Goal: Task Accomplishment & Management: Complete application form

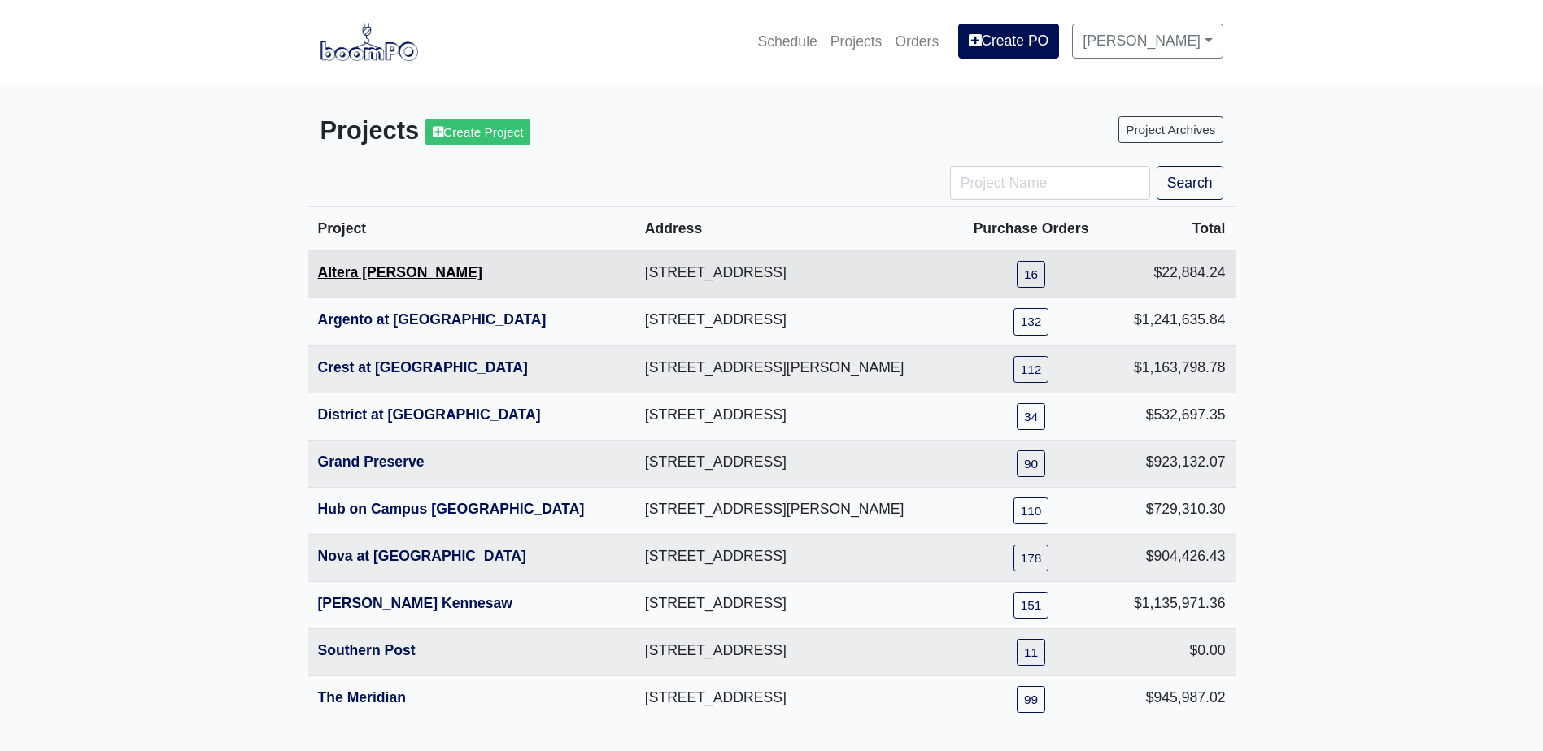
click at [377, 275] on link "Altera [PERSON_NAME]" at bounding box center [400, 272] width 164 height 16
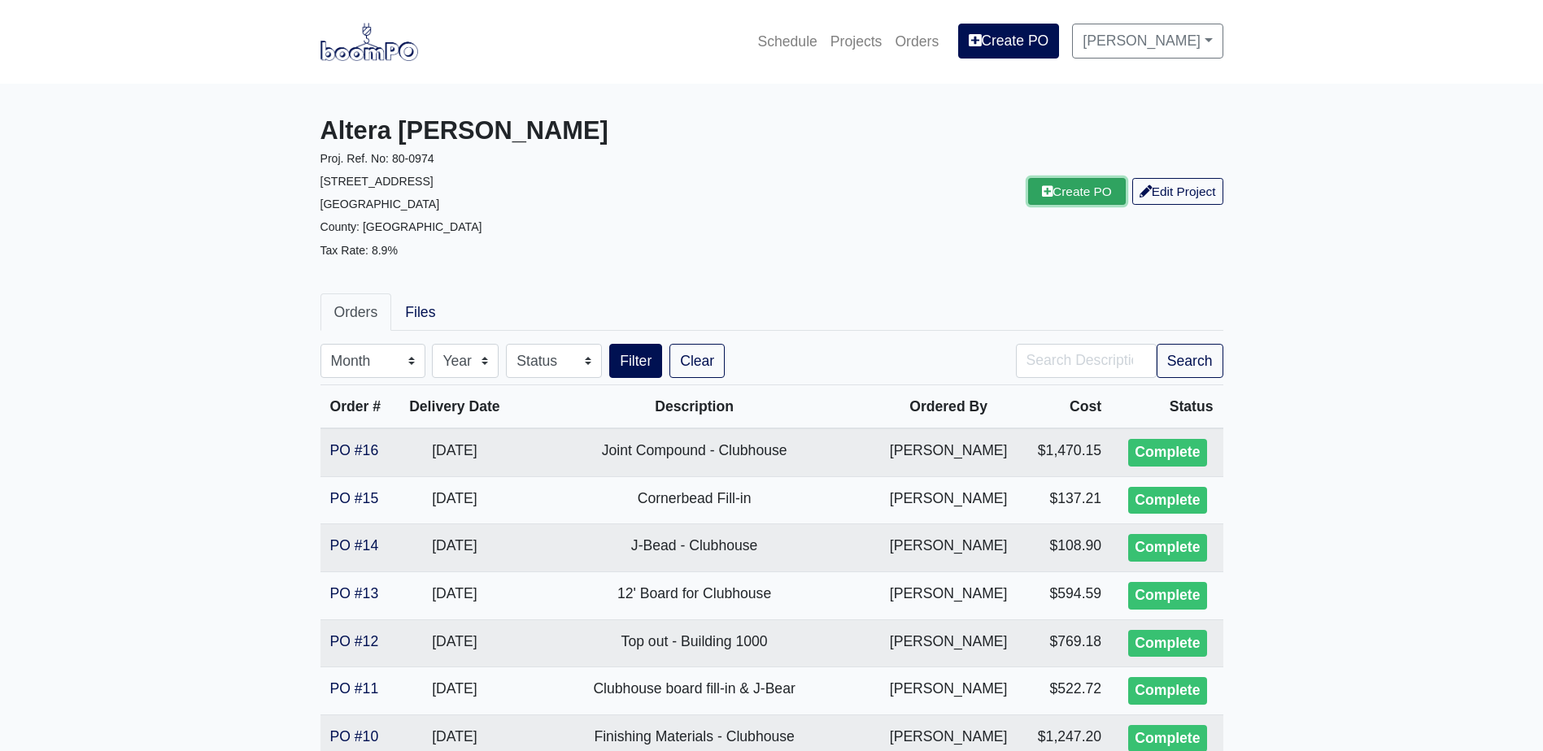
click at [1046, 193] on link "Create PO" at bounding box center [1077, 191] width 98 height 27
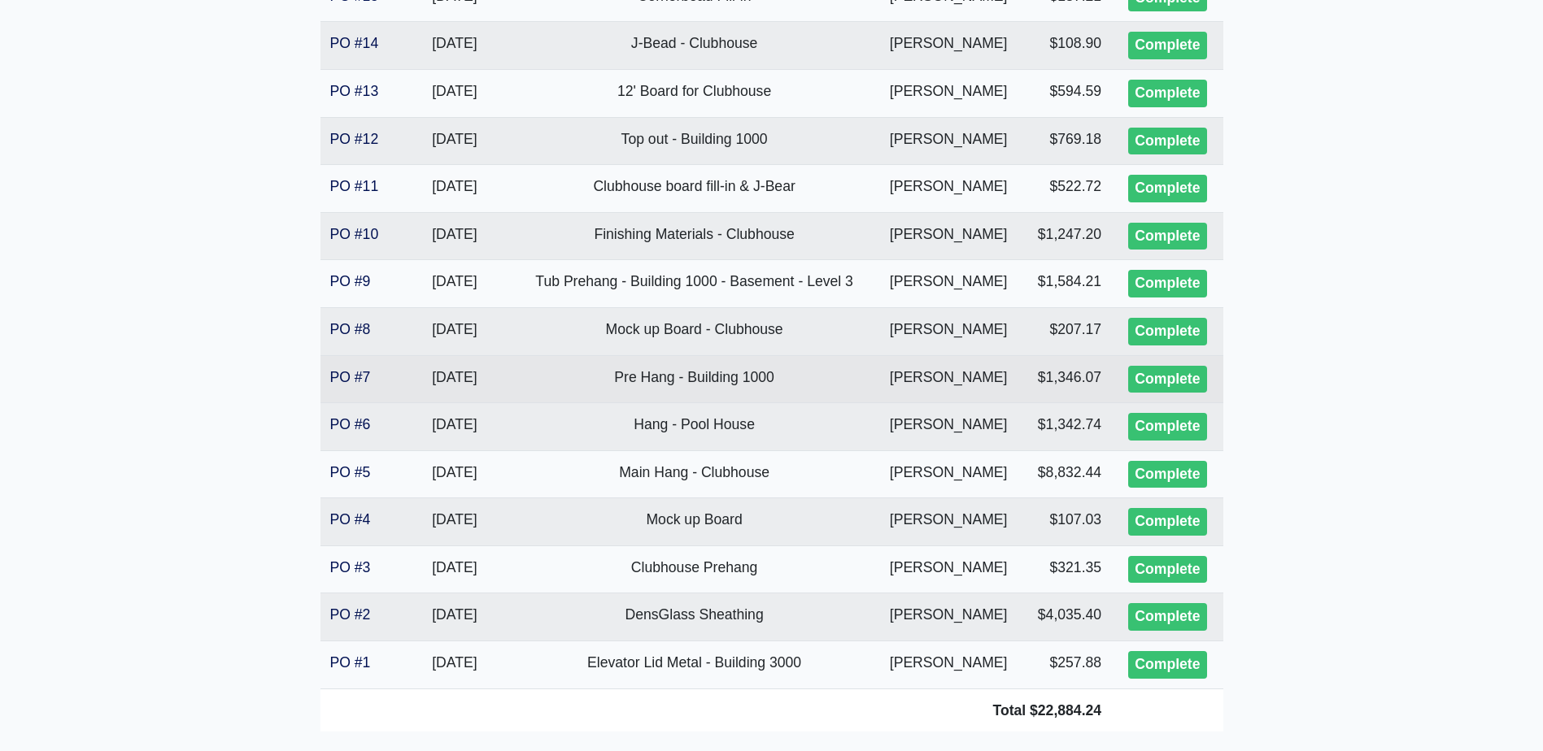
scroll to position [599, 0]
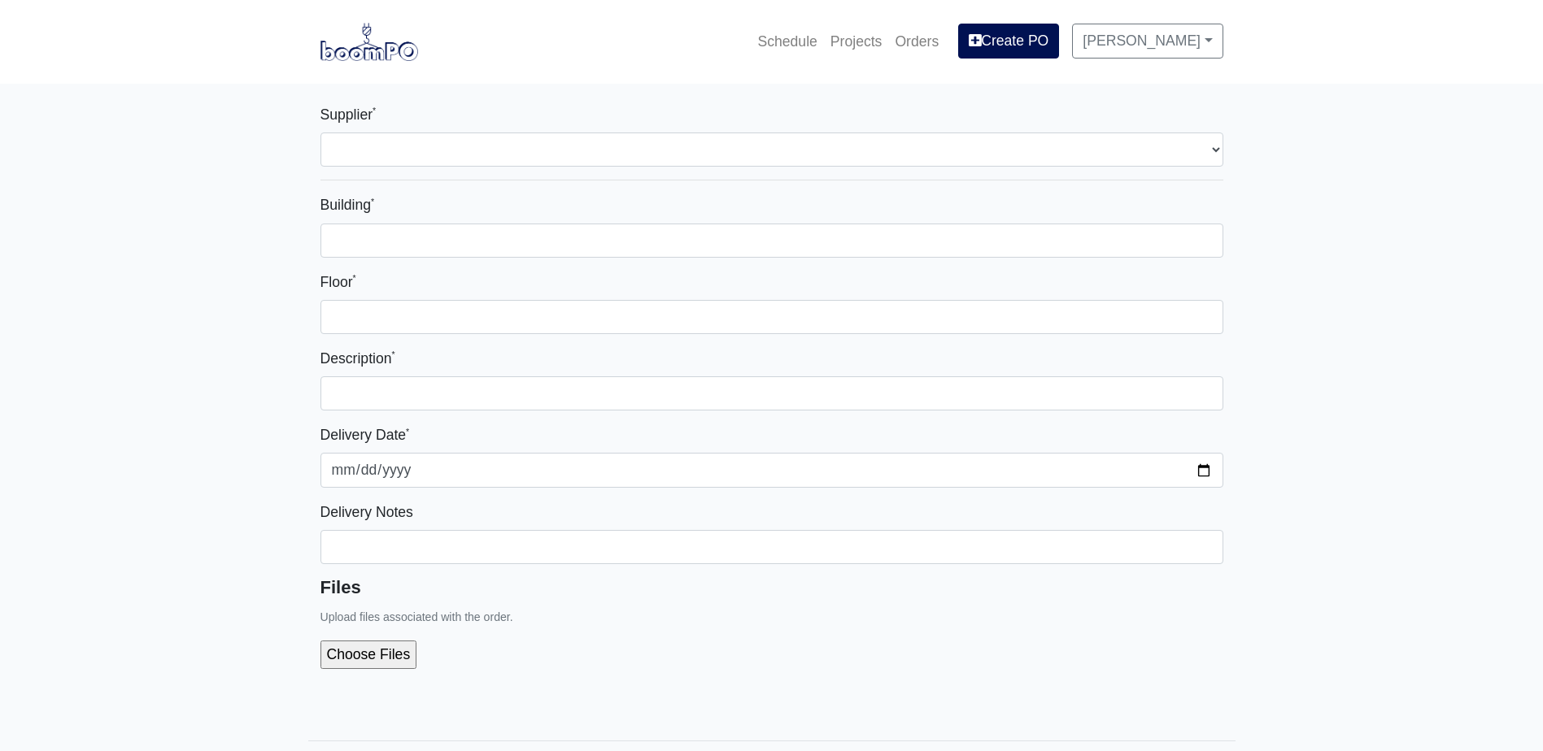
select select
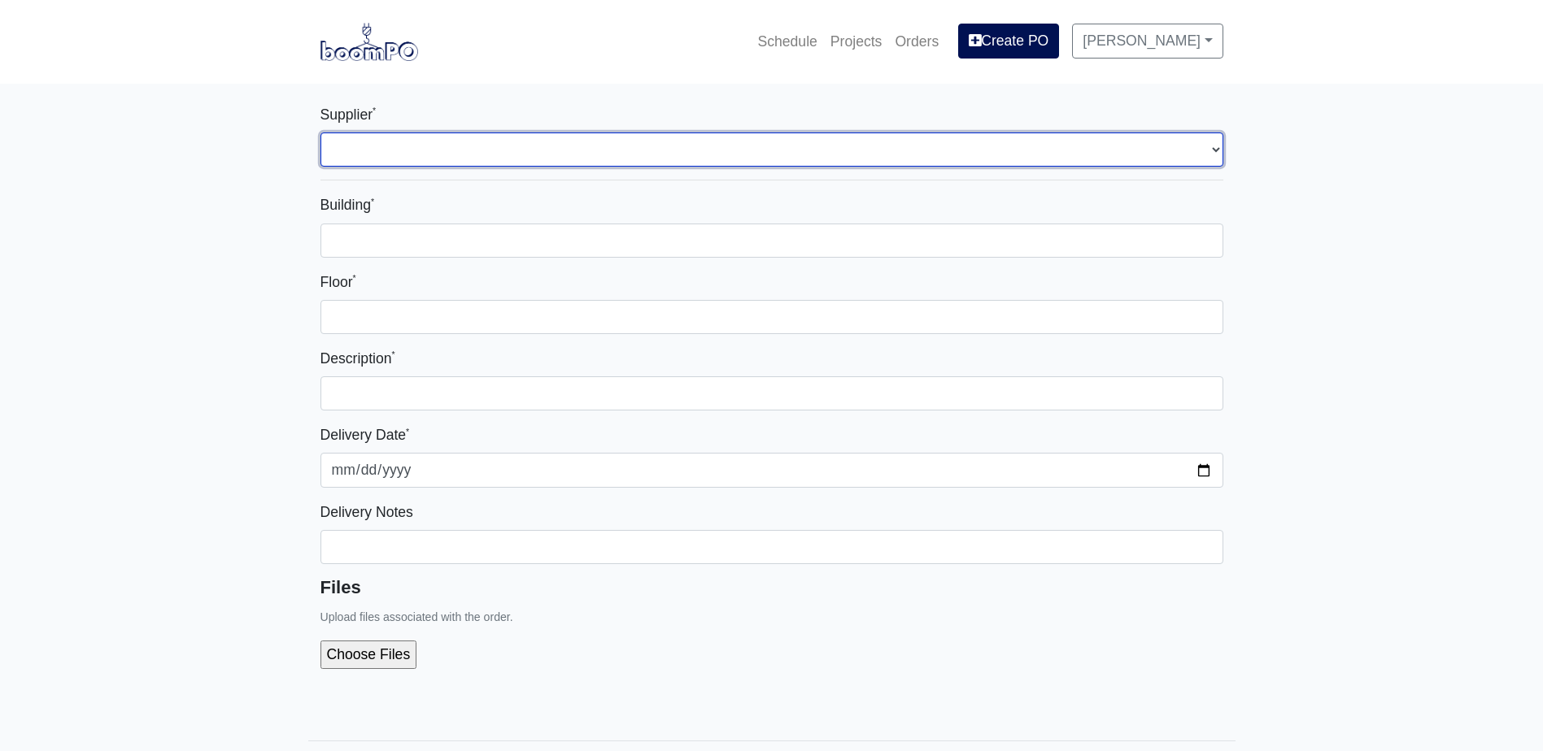
click at [554, 156] on select "Select one... L&W Supply - Mableton, GA Grabber Construction Products - Atlanta…" at bounding box center [771, 150] width 903 height 34
select select "1"
click at [320, 133] on select "Select one... L&W Supply - Mableton, GA Grabber Construction Products - Atlanta…" at bounding box center [771, 150] width 903 height 34
select select
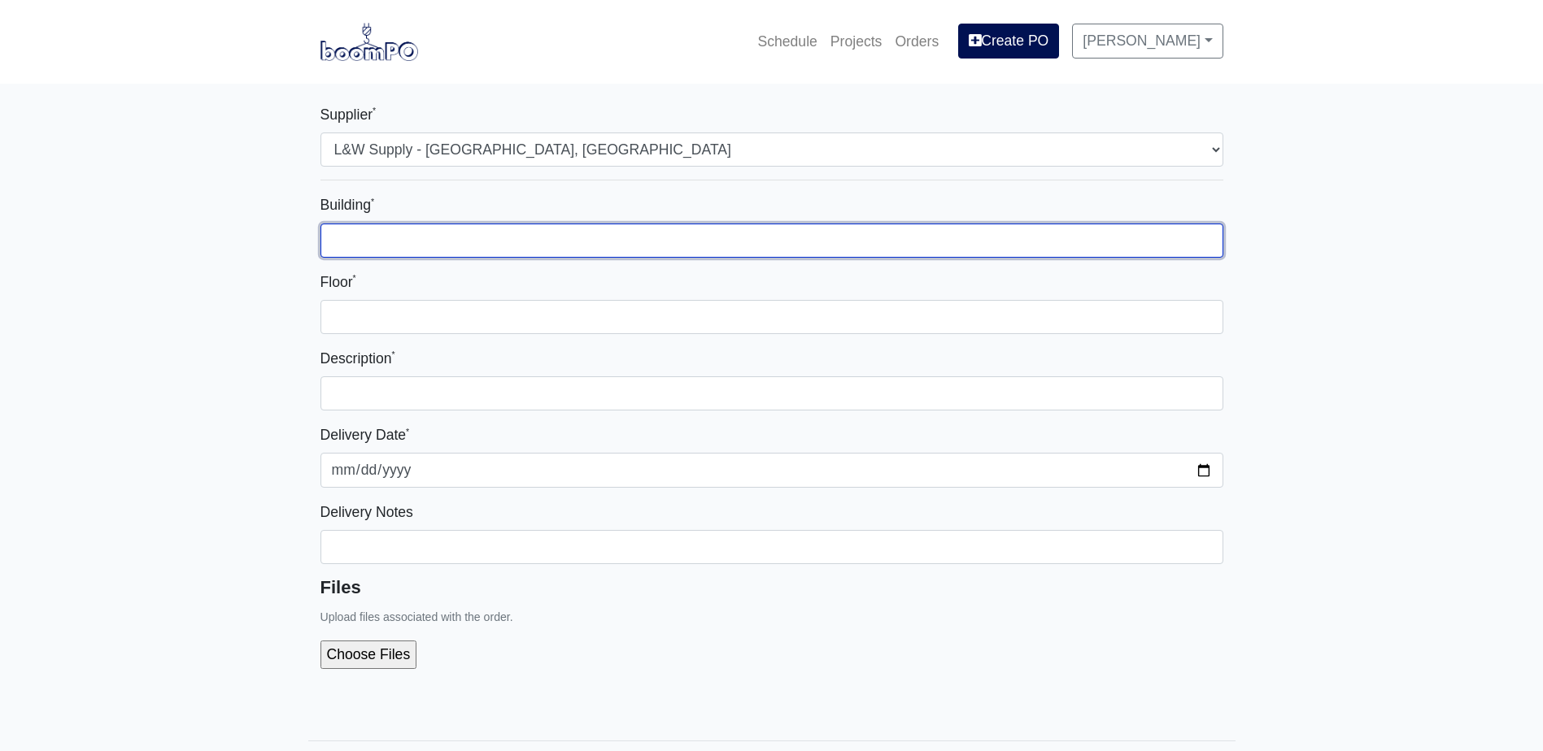
click at [469, 246] on input "Building *" at bounding box center [771, 241] width 903 height 34
type input "1000"
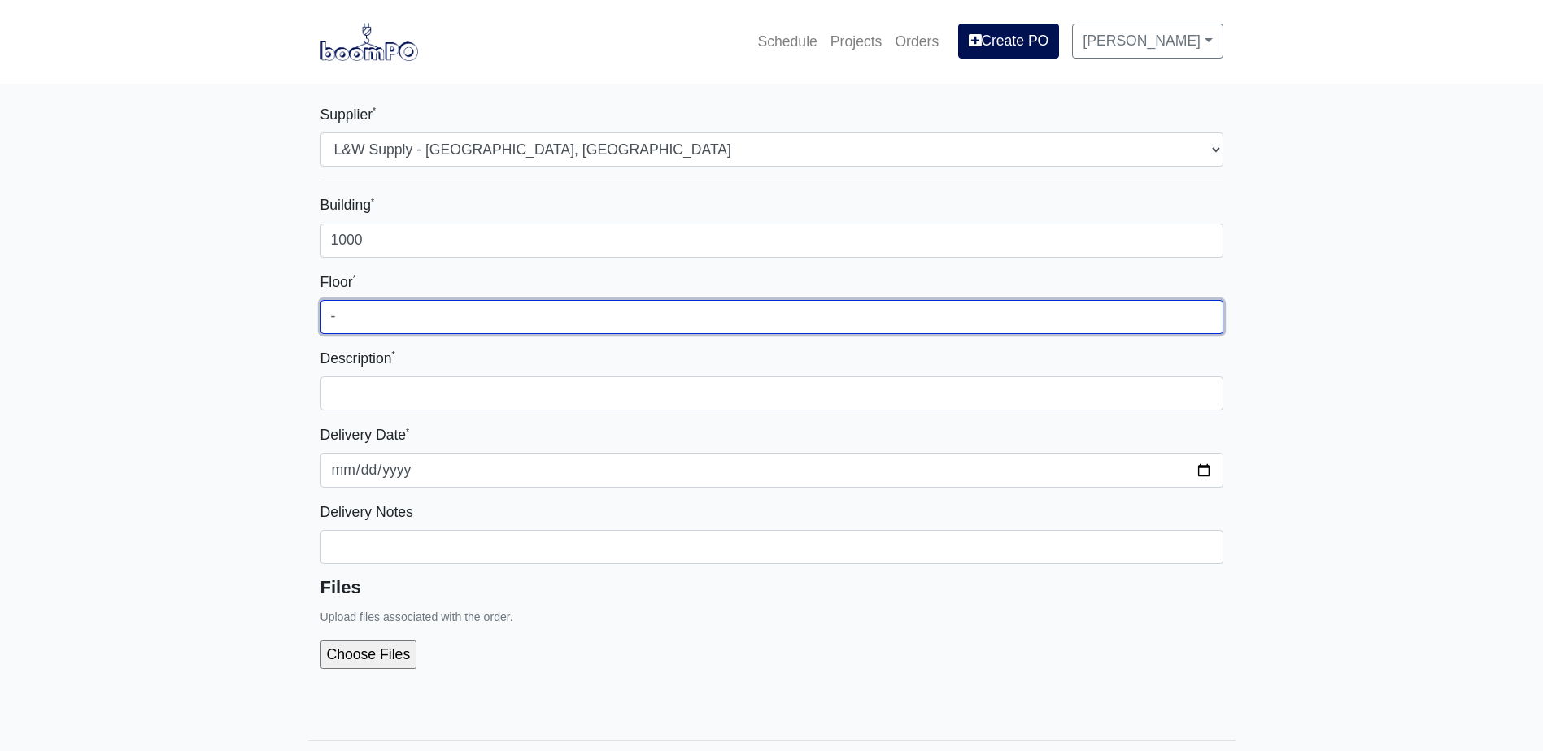
type input "-"
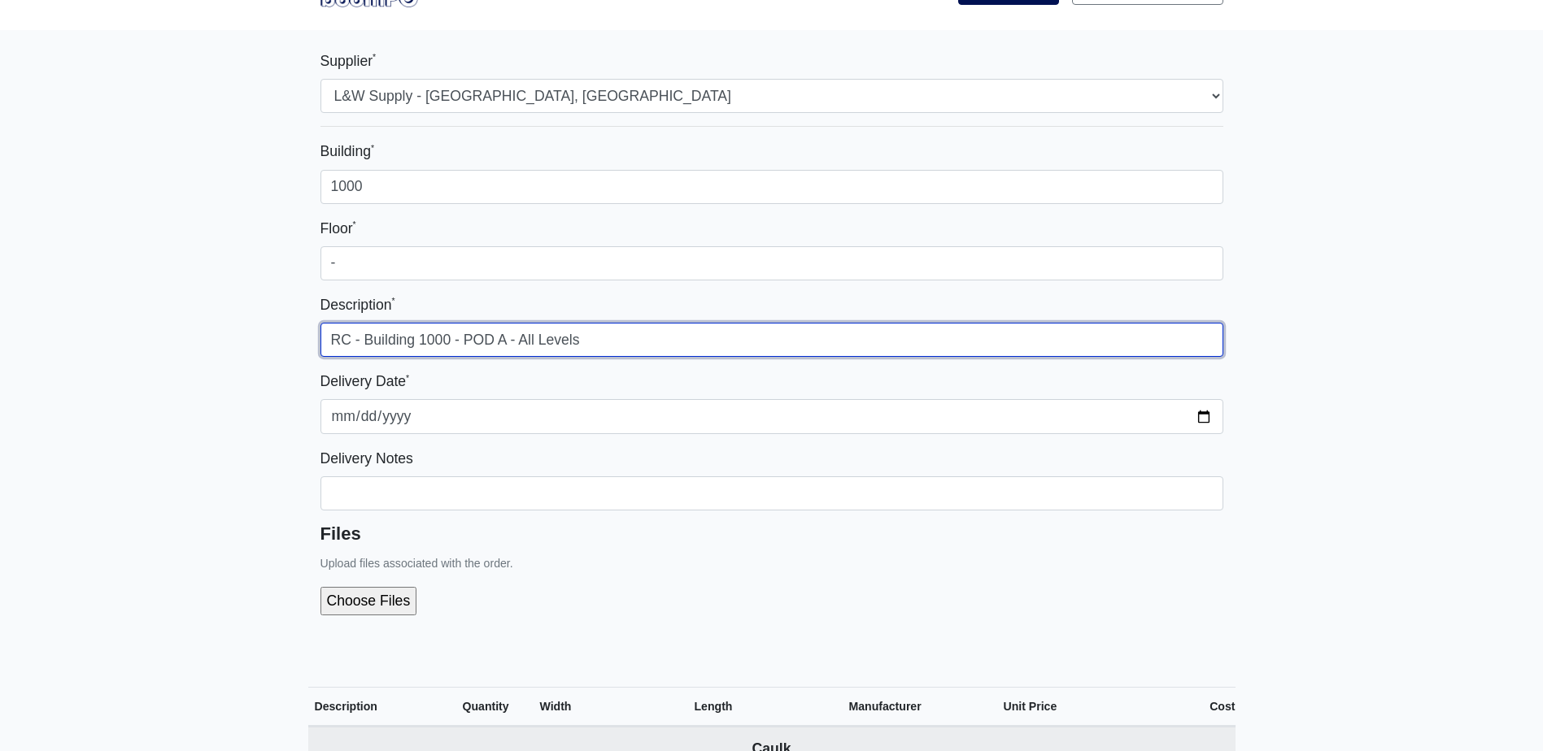
scroll to position [81, 0]
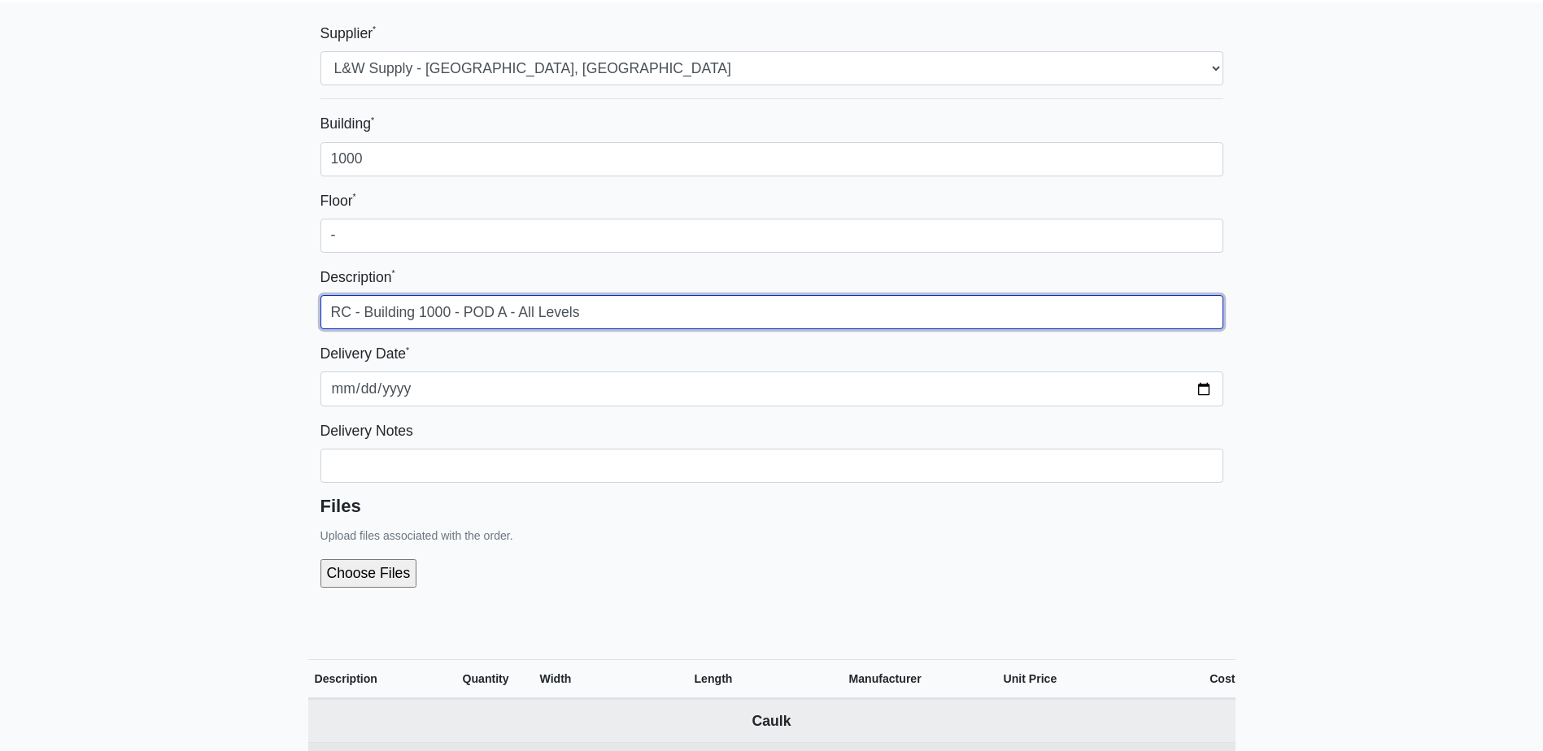
type input "RC - Building 1000 - POD A - All Levels"
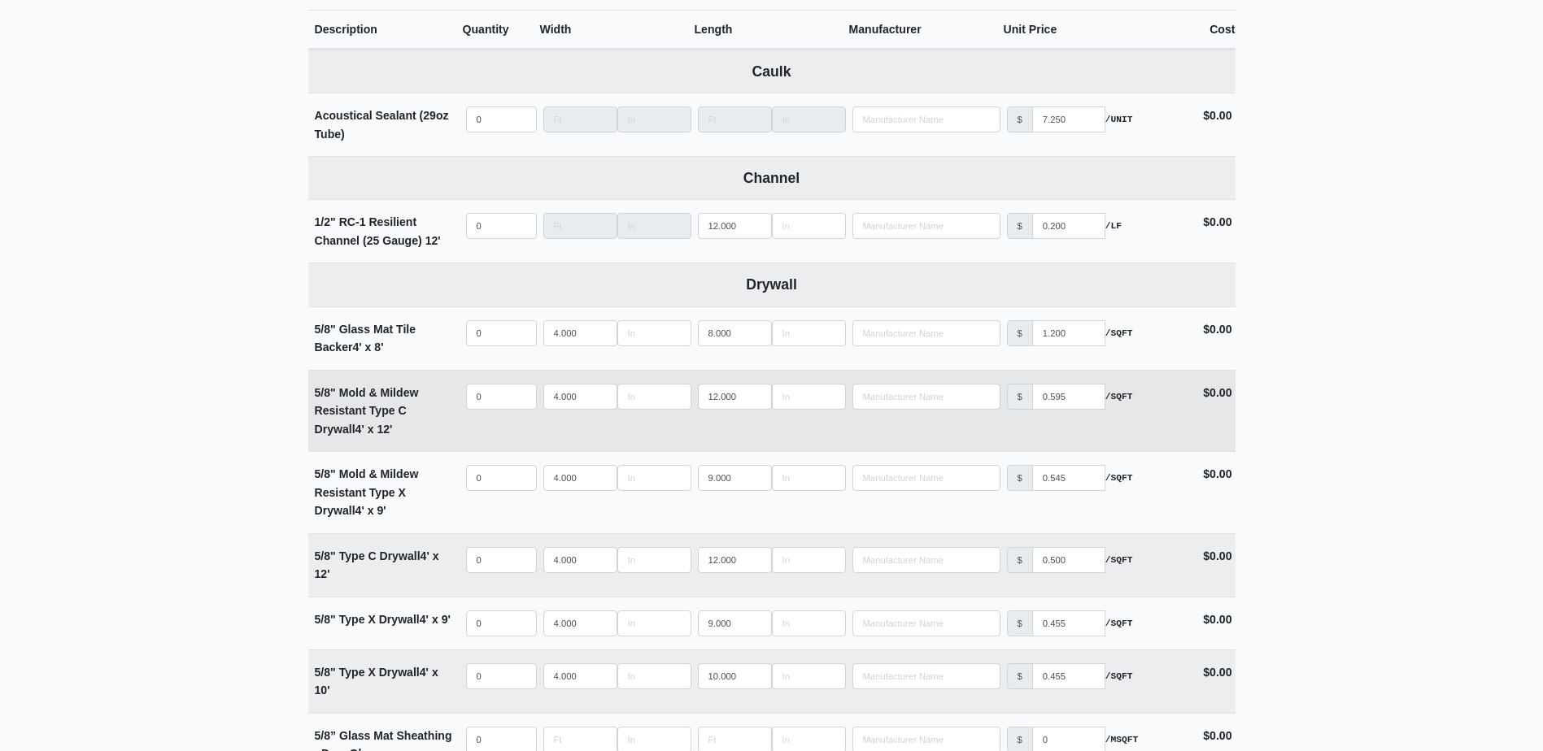
scroll to position [732, 0]
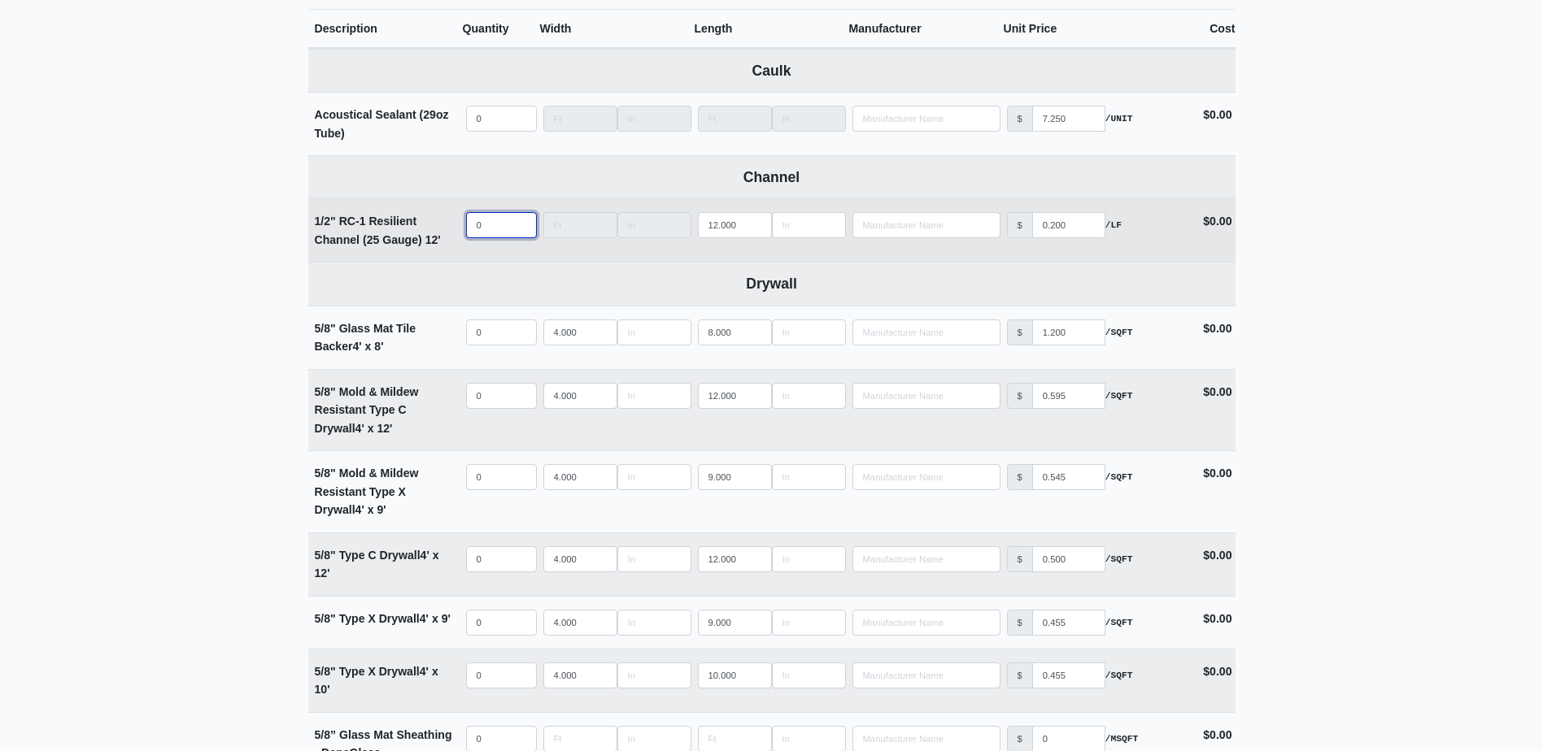
select select
click at [501, 233] on input "quantity" at bounding box center [501, 225] width 71 height 26
type input "1"
select select
type input "16"
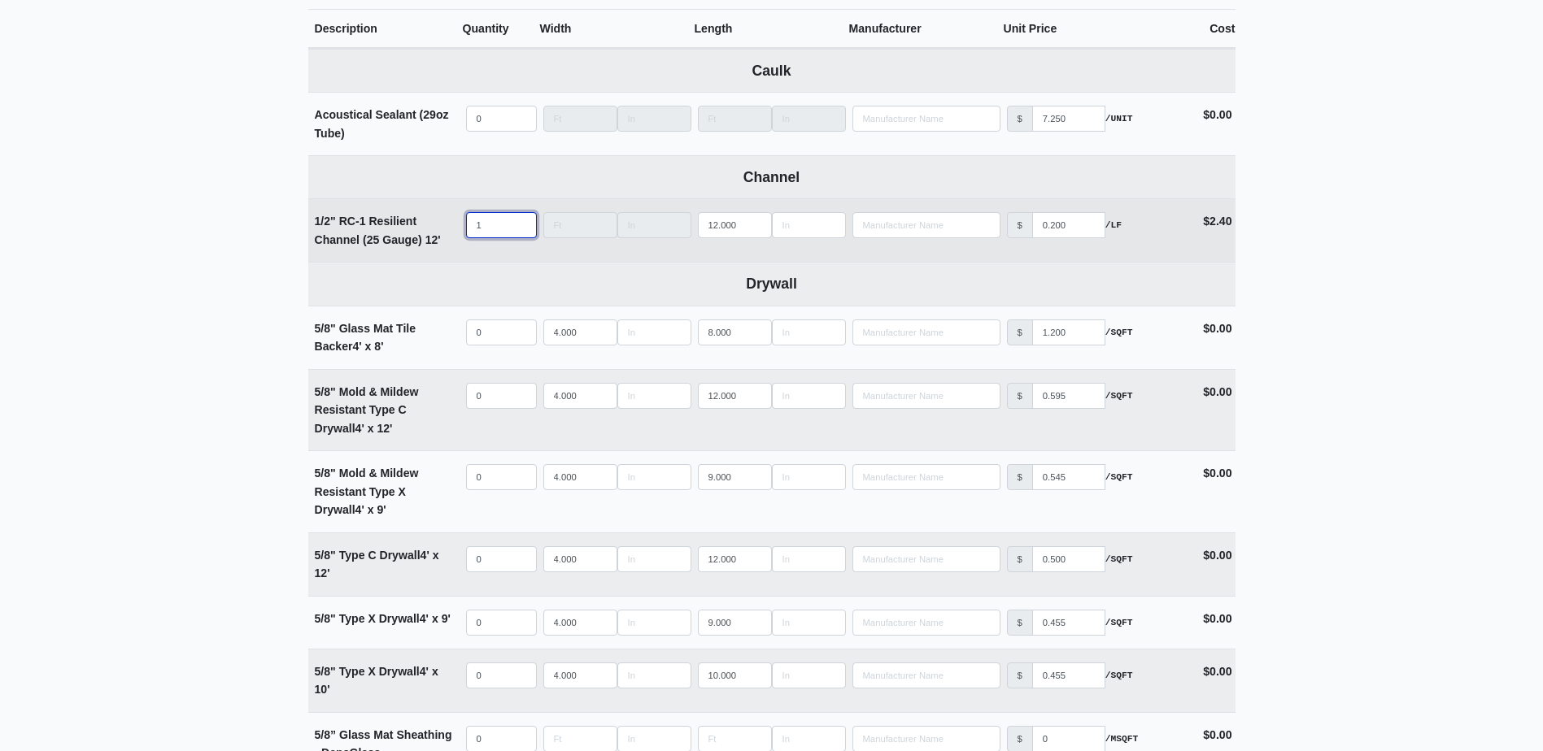
select select
type input "161"
select select
type input "1619"
select select
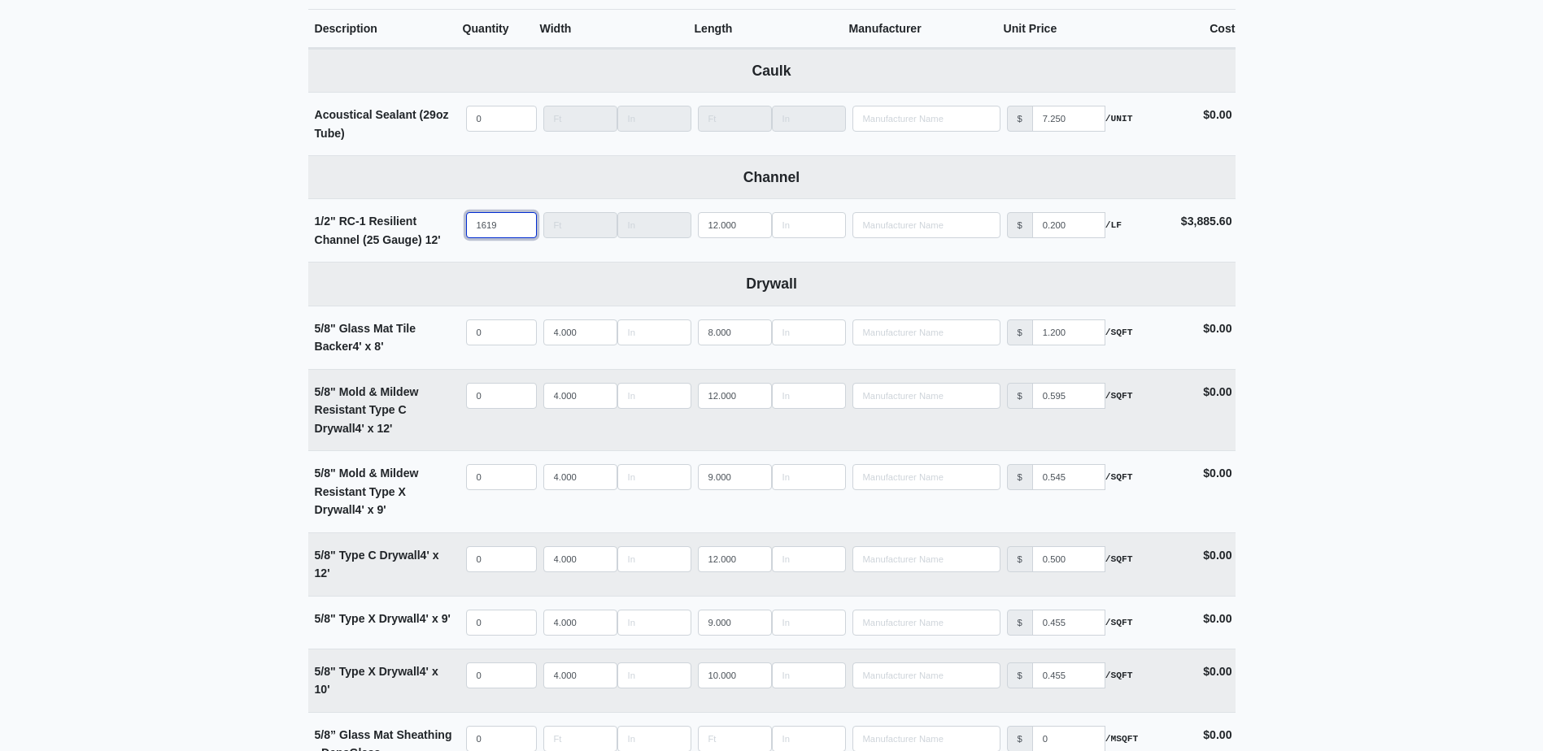
type input "1619"
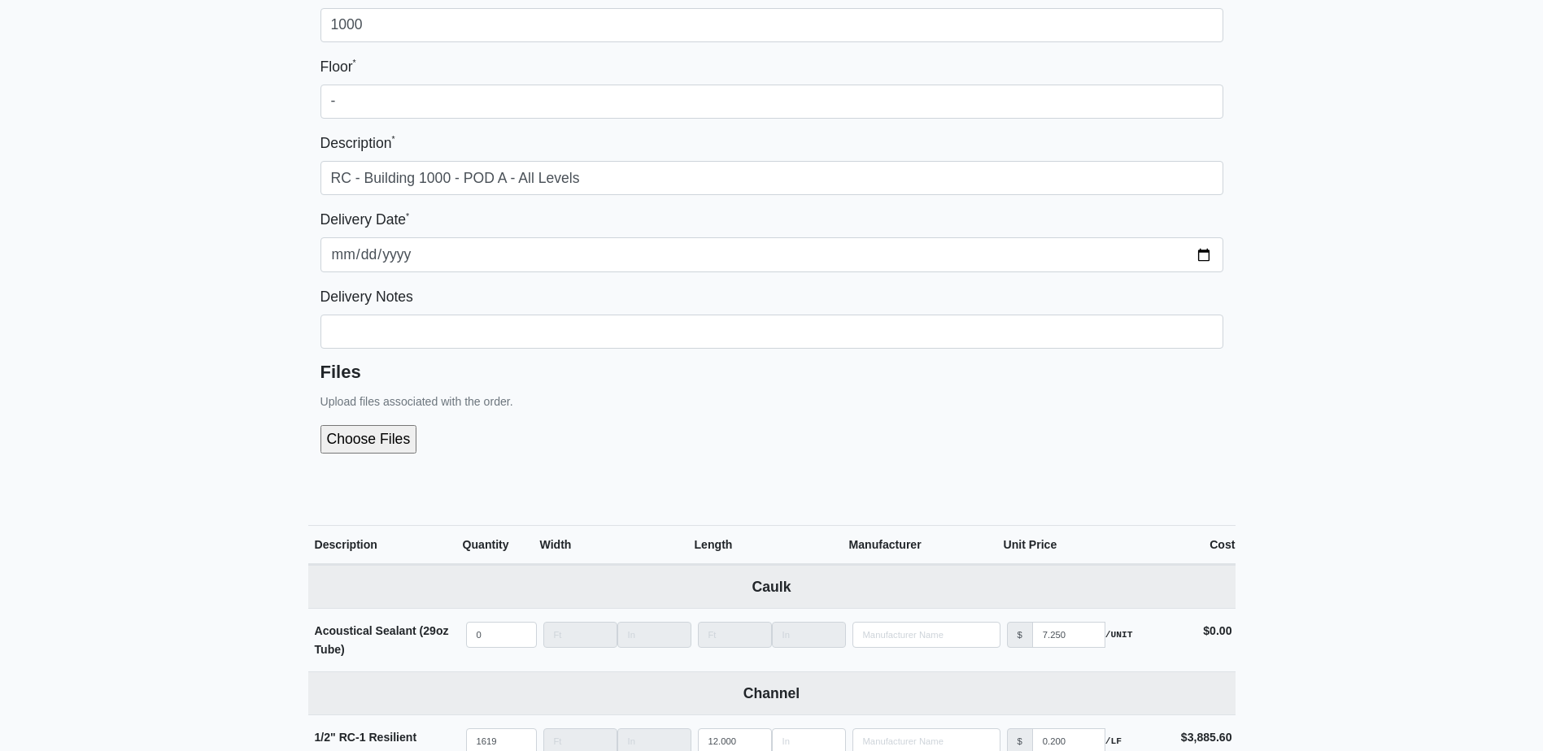
scroll to position [244, 0]
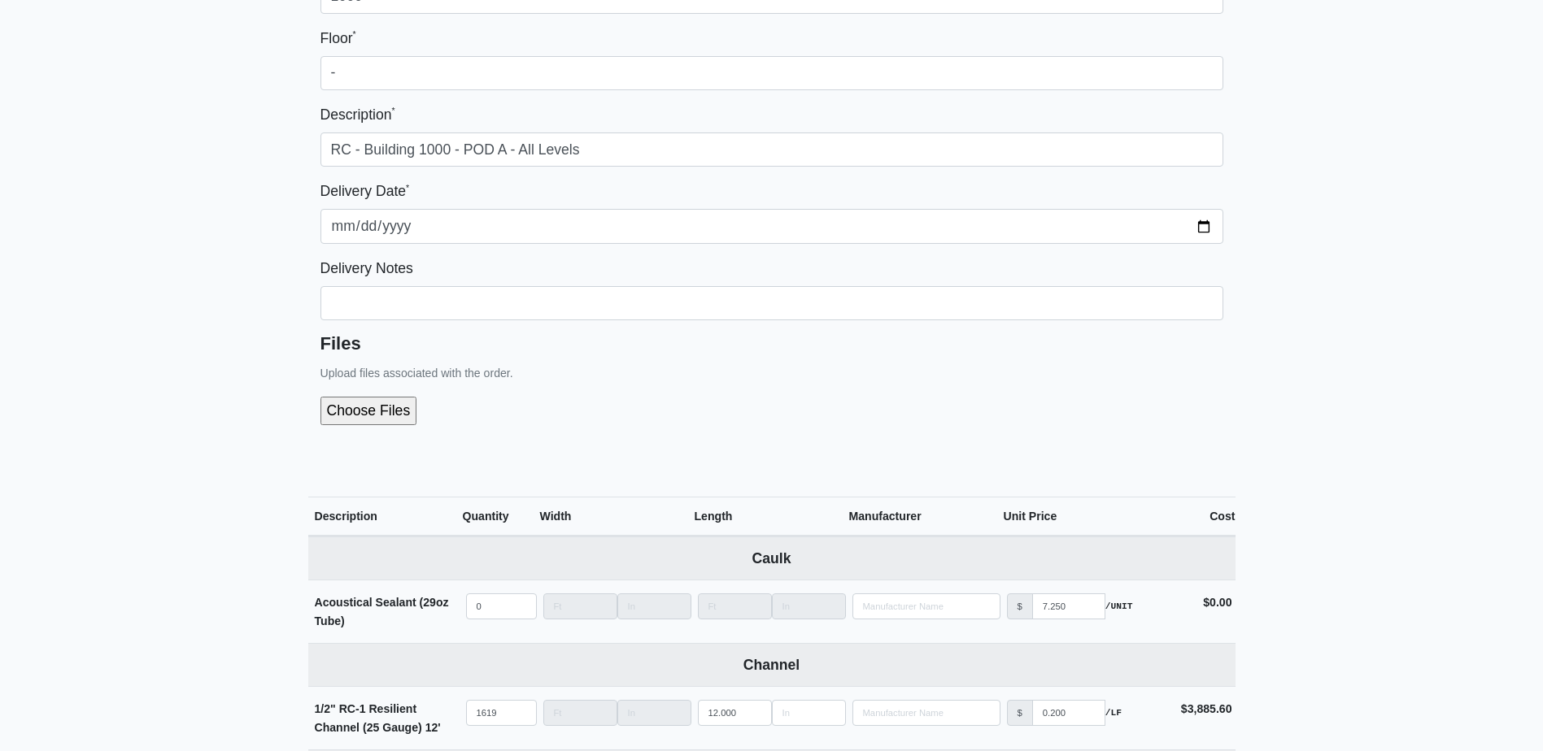
click at [375, 401] on input "file" at bounding box center [455, 411] width 271 height 28
type input "C:\fakepath\Building 1000 POD A Basement.pdf"
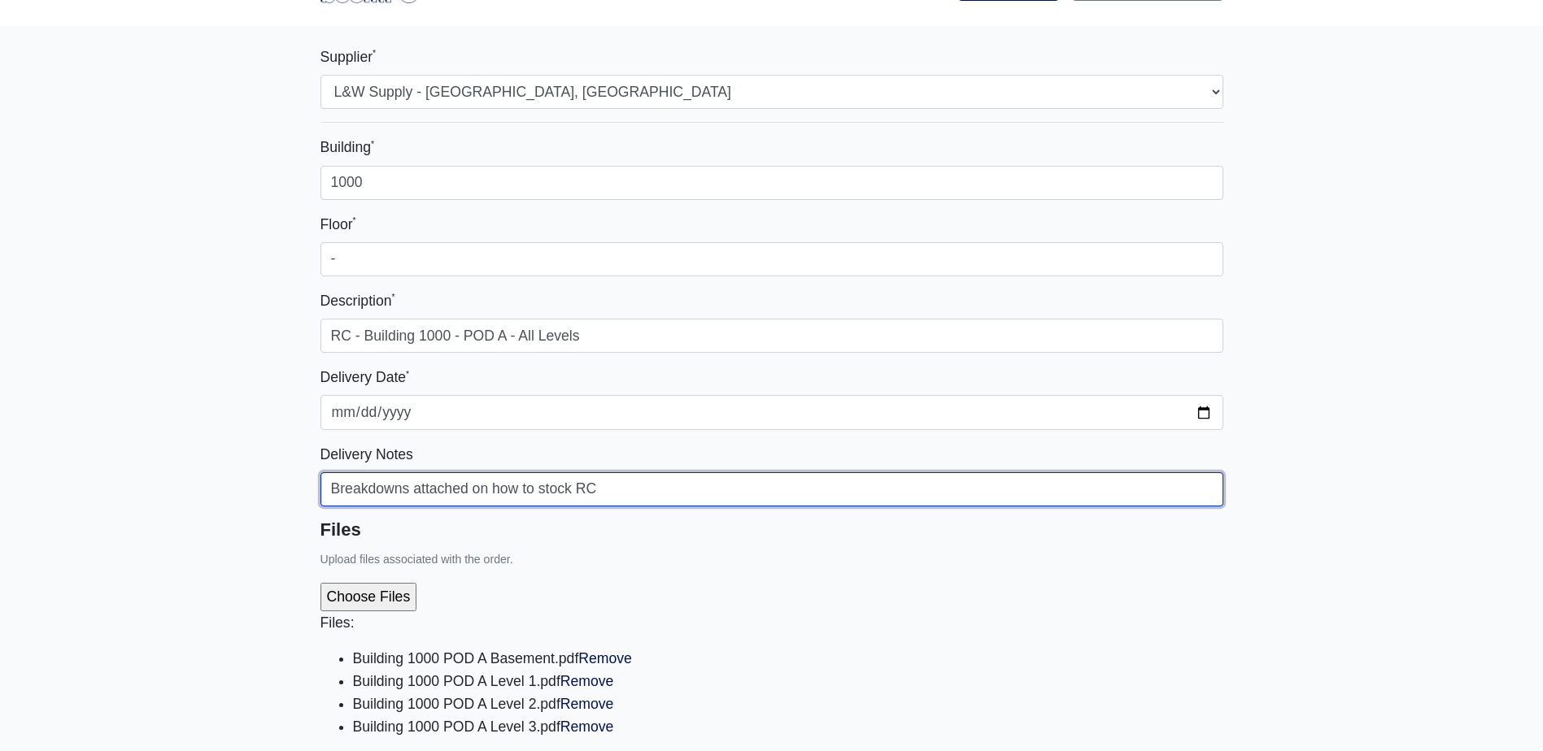
scroll to position [0, 0]
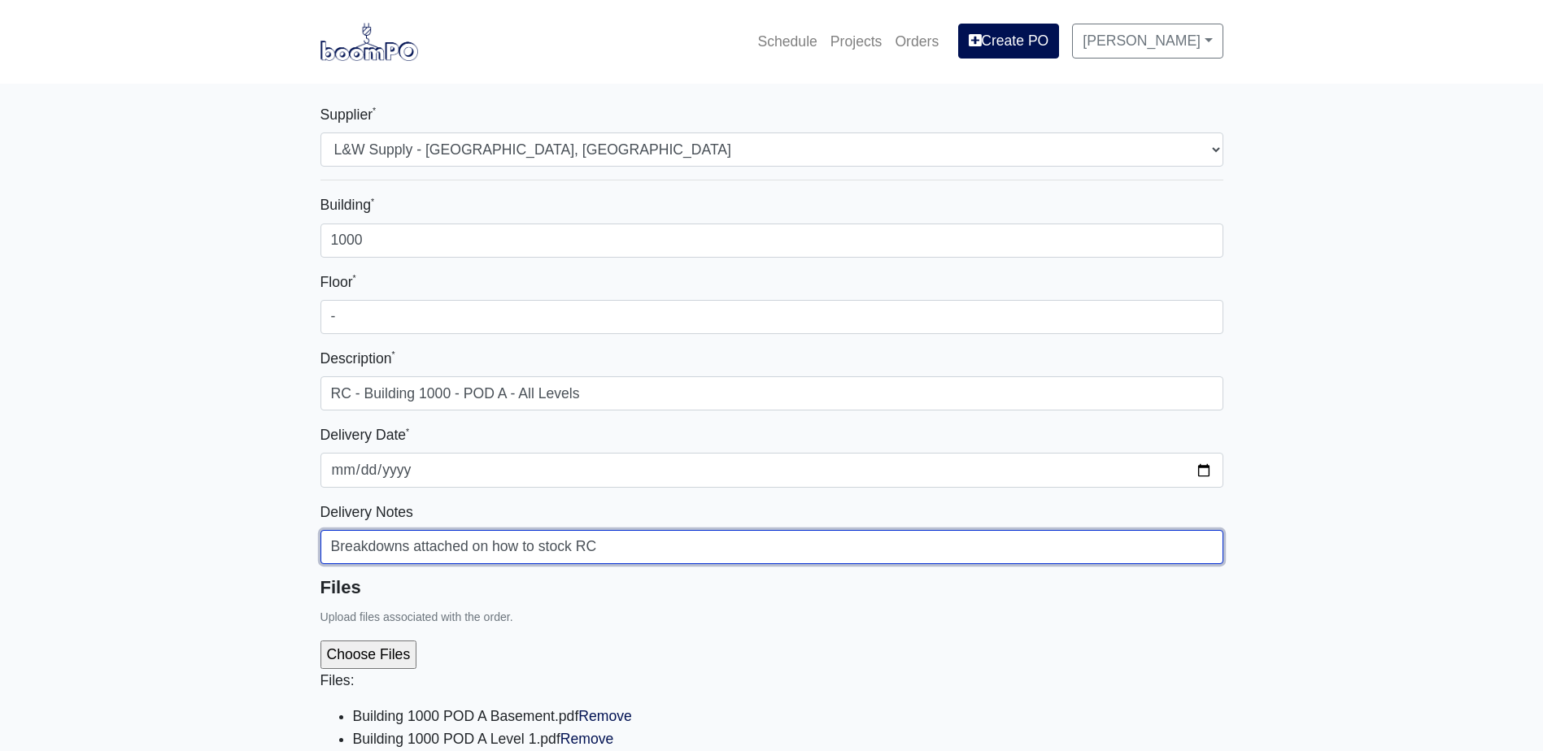
type input "Breakdowns attached on how to stock RC"
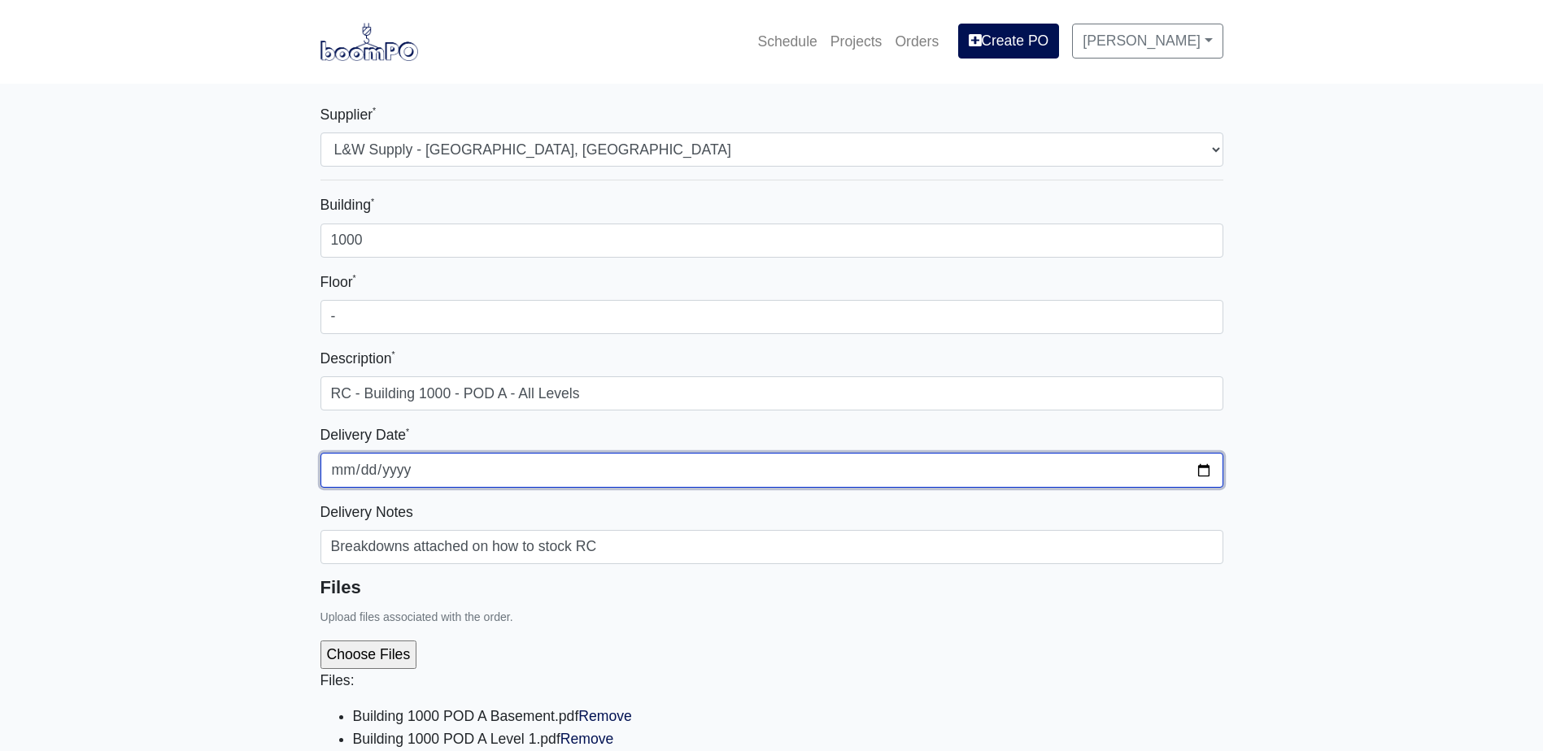
click at [1205, 463] on input "[DATE]" at bounding box center [771, 470] width 903 height 34
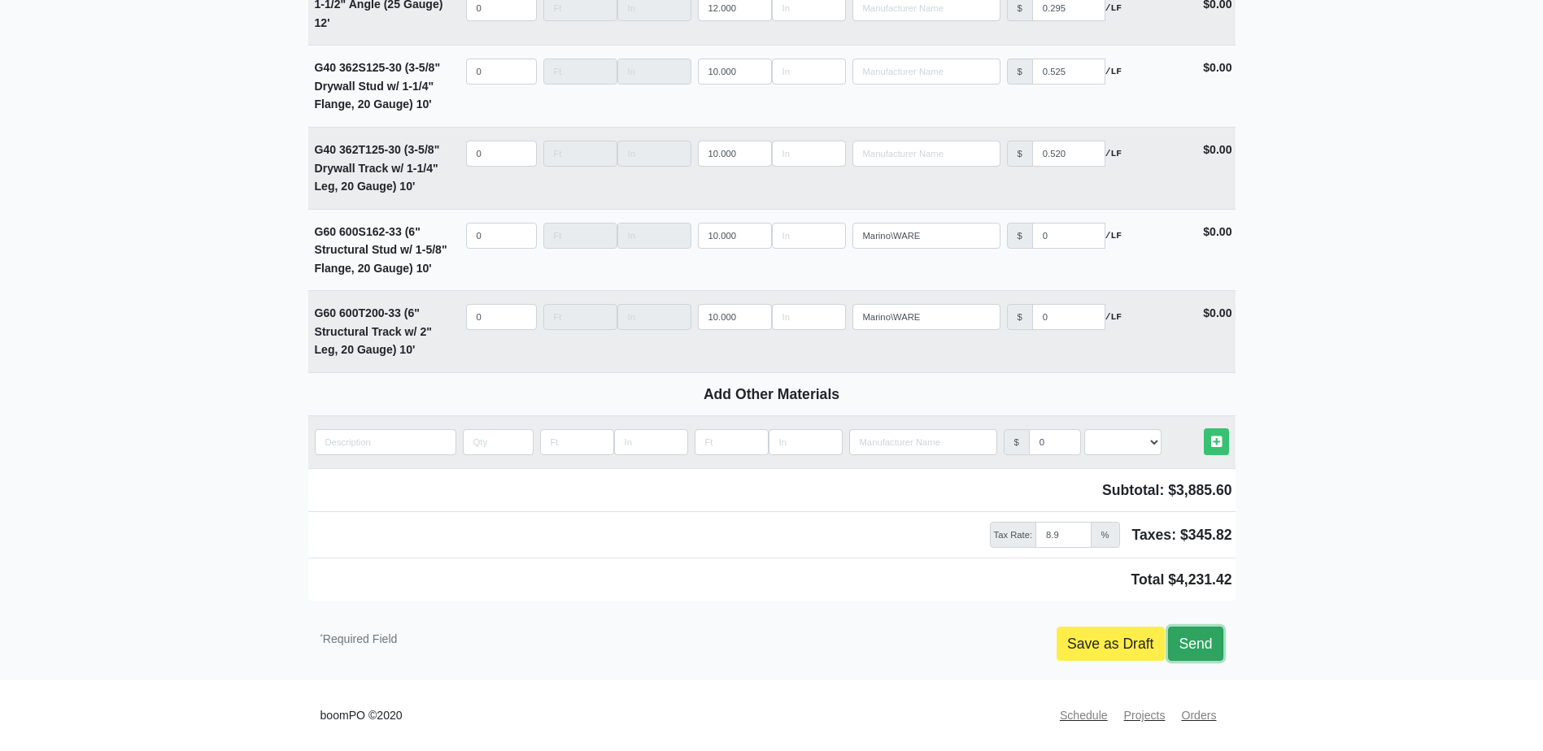
click at [1197, 644] on link "Send" at bounding box center [1195, 644] width 54 height 34
type input "[DATE]"
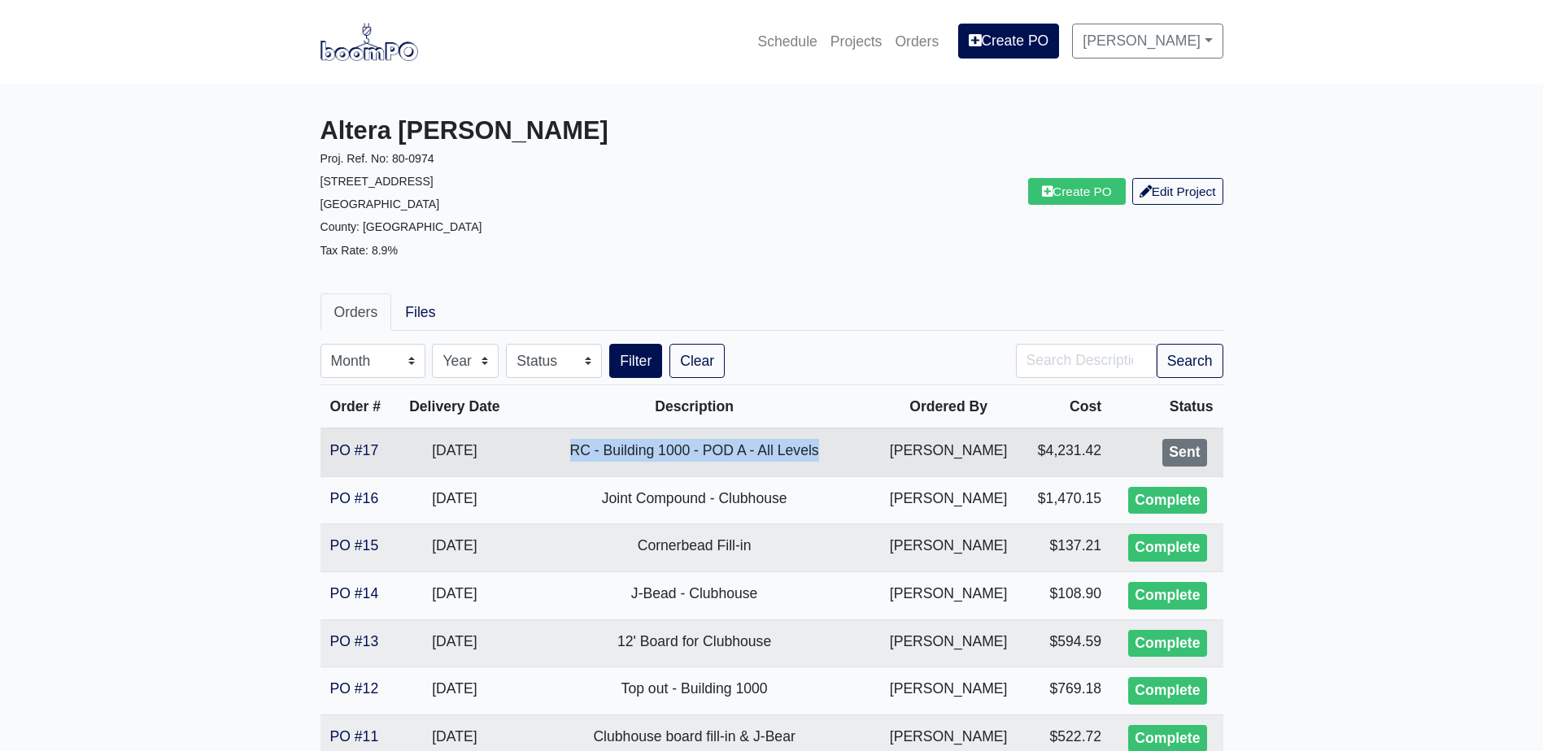
drag, startPoint x: 570, startPoint y: 452, endPoint x: 842, endPoint y: 447, distance: 271.7
click at [842, 447] on td "RC - Building 1000 - POD A - All Levels" at bounding box center [693, 453] width 361 height 48
copy td "RC - Building 1000 - POD A - All Levels"
click at [1053, 198] on link "Create PO" at bounding box center [1077, 191] width 98 height 27
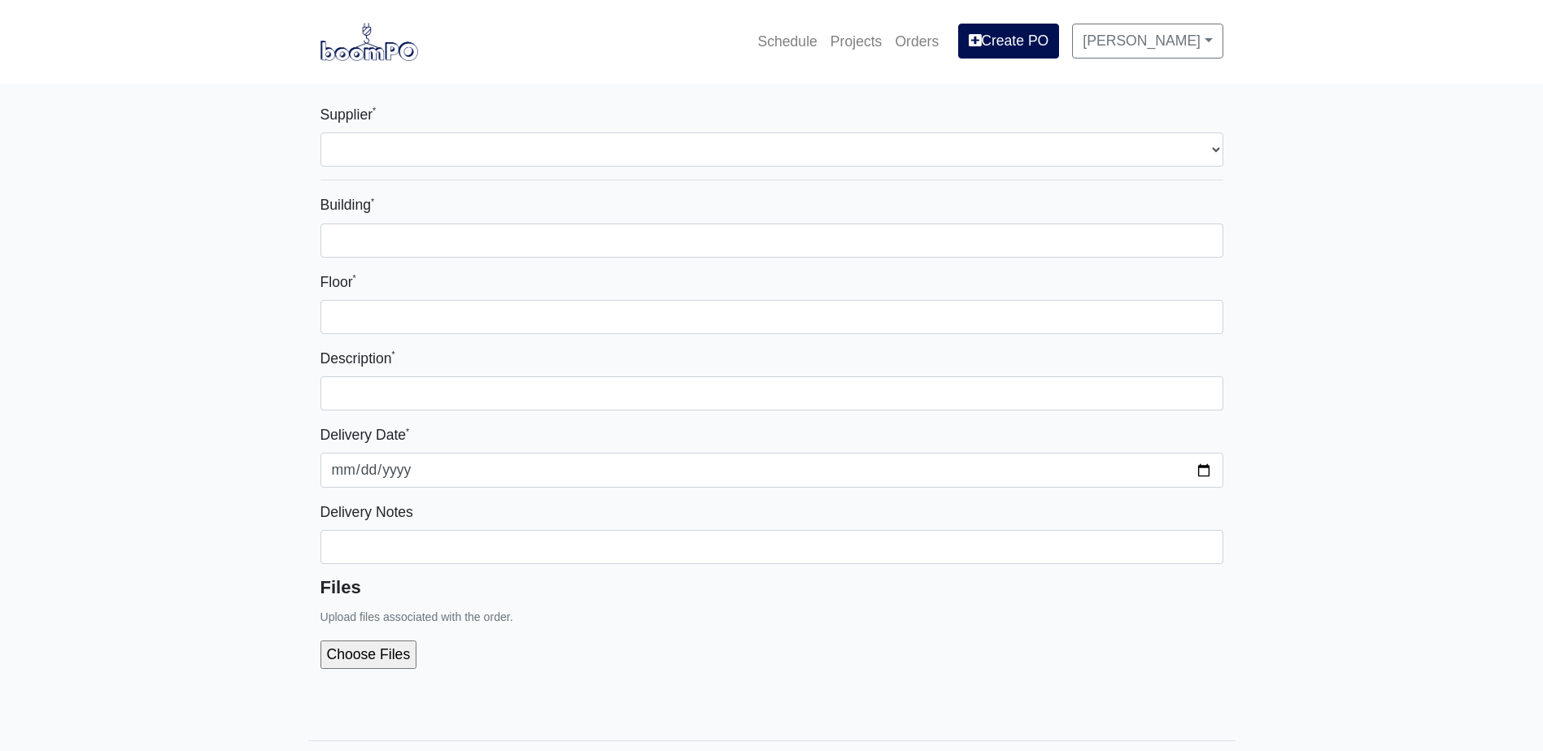
select select
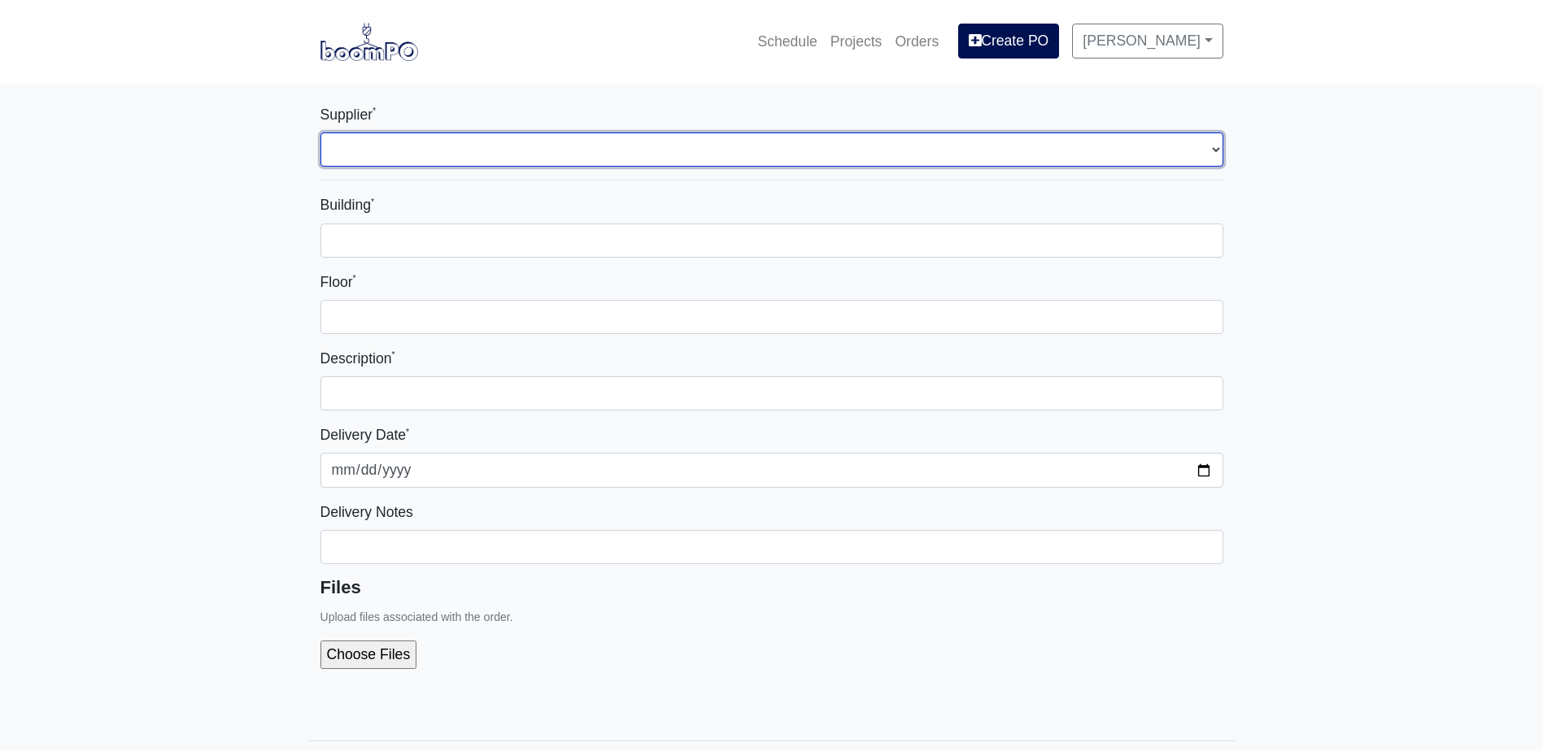
click at [381, 155] on select "Select one... L&W Supply - [GEOGRAPHIC_DATA], [GEOGRAPHIC_DATA] Grabber Constru…" at bounding box center [771, 150] width 903 height 34
select select "1"
click at [320, 133] on select "Select one... L&W Supply - [GEOGRAPHIC_DATA], [GEOGRAPHIC_DATA] Grabber Constru…" at bounding box center [771, 150] width 903 height 34
select select
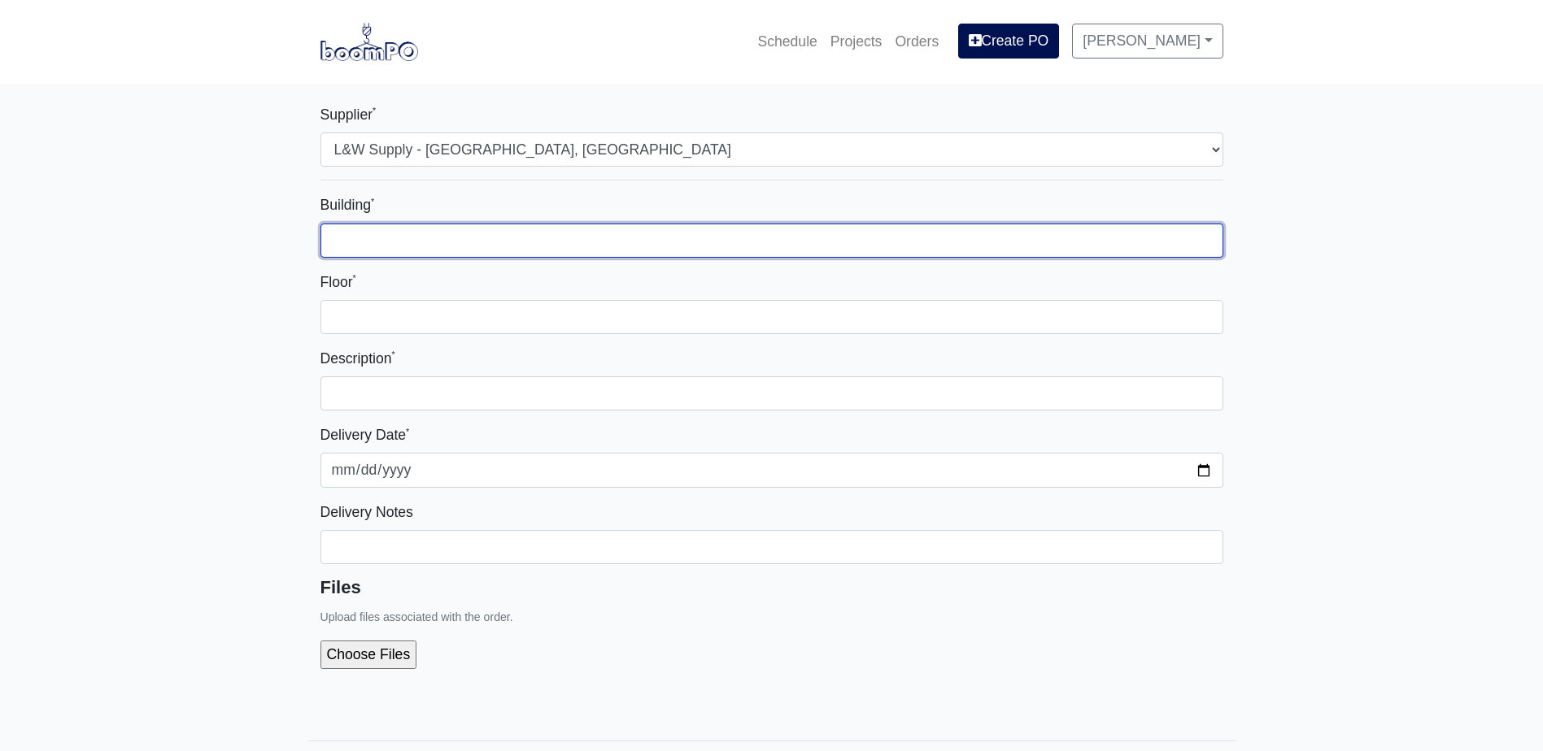
click at [400, 234] on input "Building *" at bounding box center [771, 241] width 903 height 34
type input "1000"
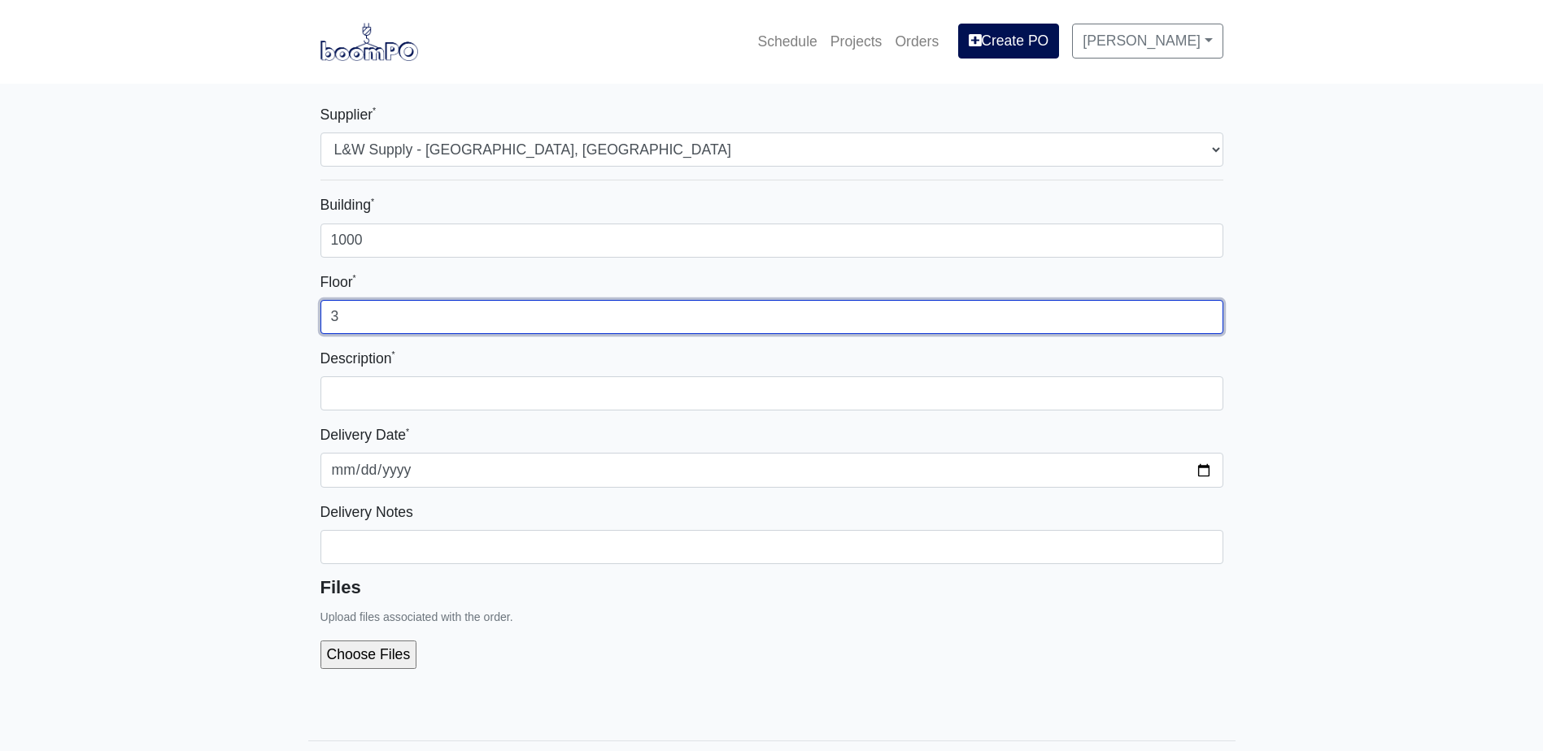
type input "3"
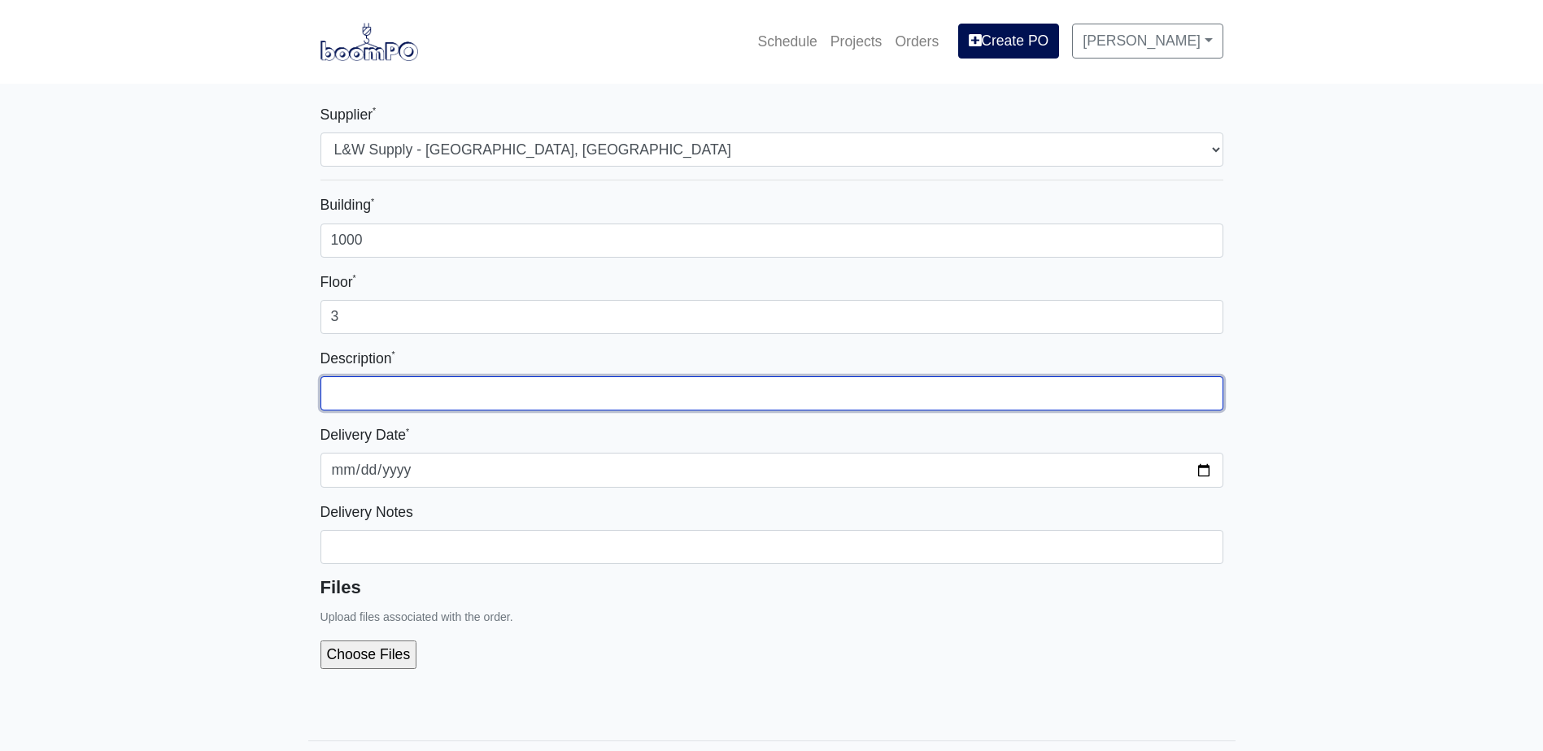
paste input "RC - Building 1000 - POD A - All Levels"
click at [507, 390] on input "RC - Building 1000 - POD A - All Levels" at bounding box center [771, 394] width 903 height 34
click at [629, 395] on input "RC - Building 1000 - POD B & C - All Levels" at bounding box center [771, 394] width 903 height 34
click at [563, 390] on input "RC - Building 1000 - POD B & C - All Level 3" at bounding box center [771, 394] width 903 height 34
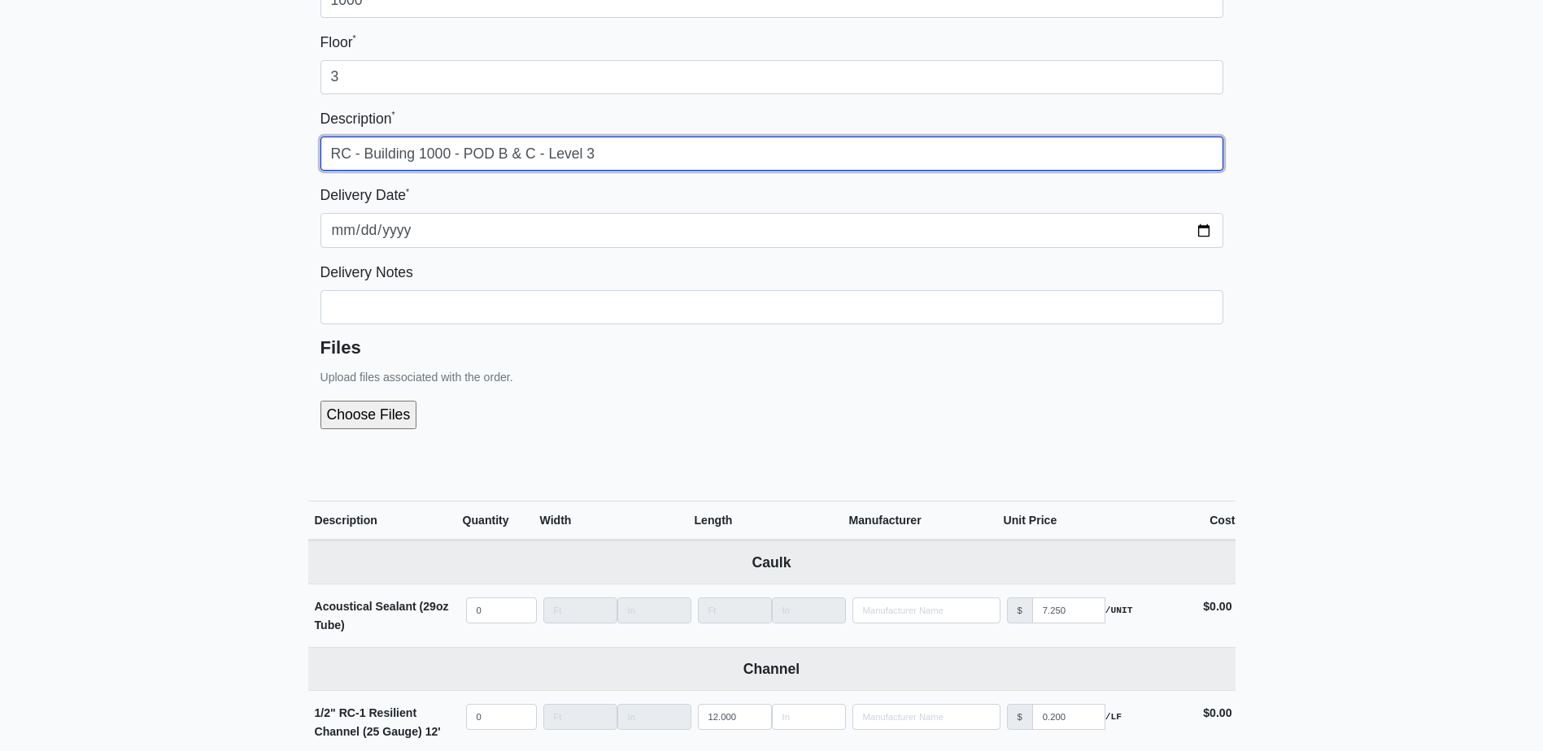
scroll to position [244, 0]
type input "RC - Building 1000 - POD B & C - Level 3"
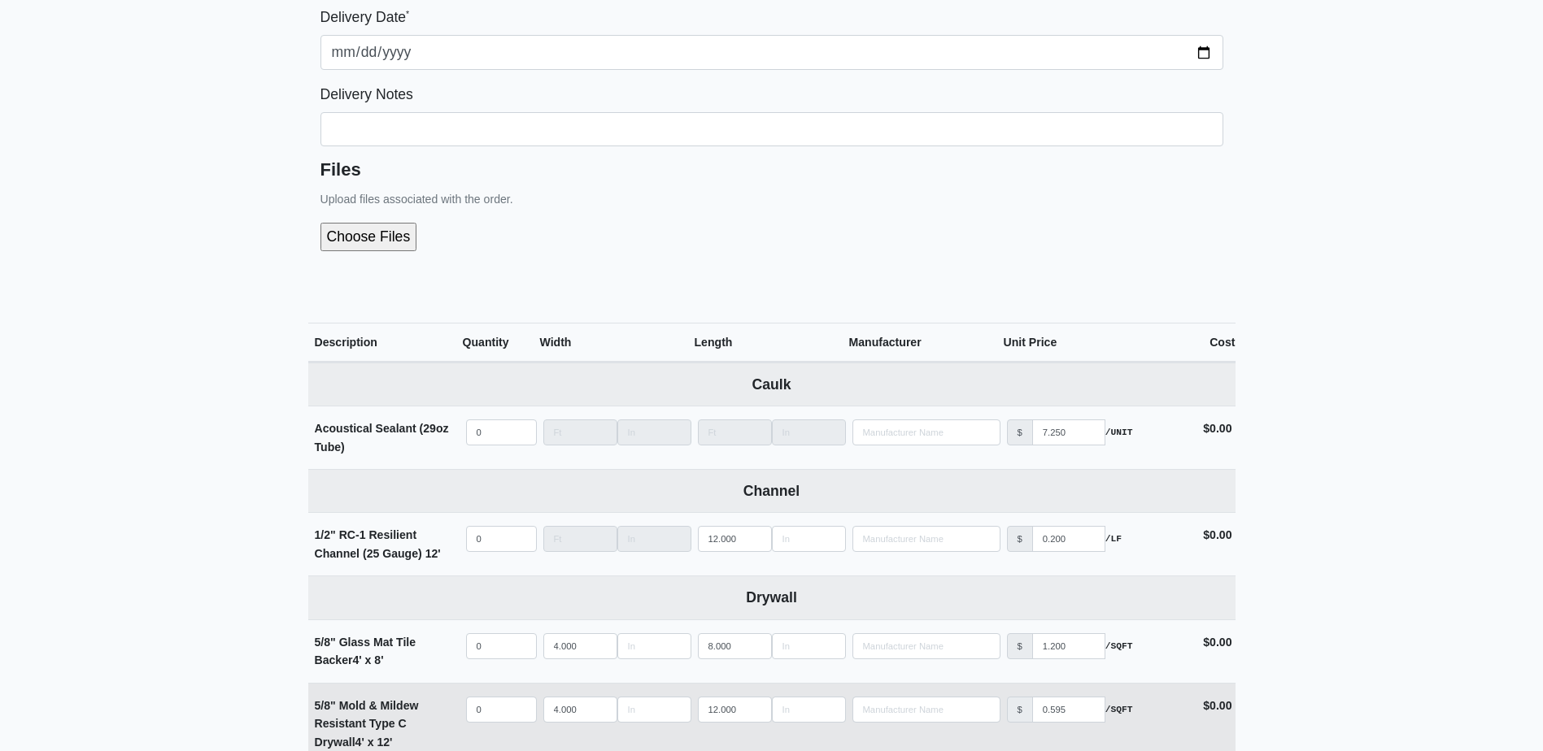
scroll to position [651, 0]
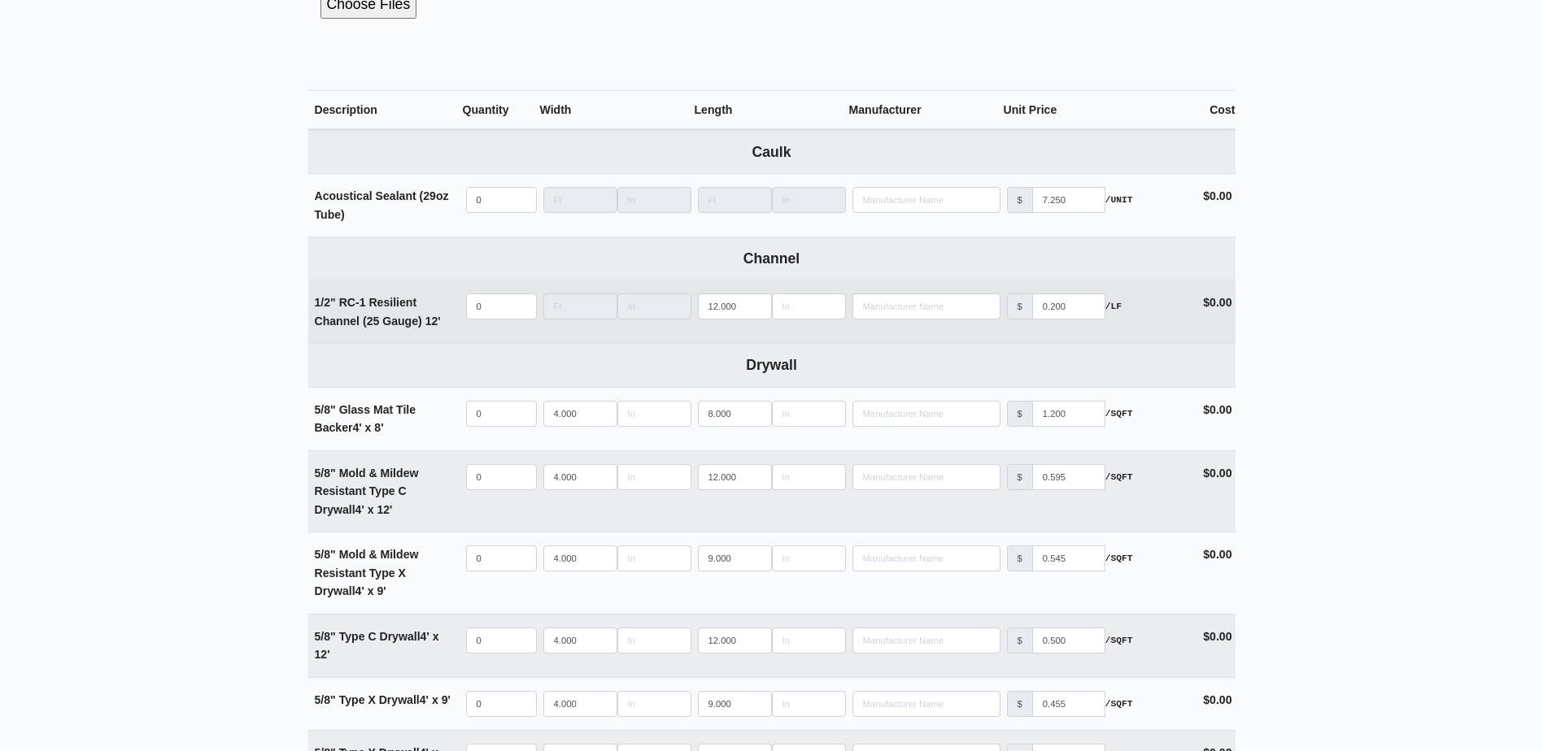
click at [481, 322] on td "Qty 0" at bounding box center [501, 312] width 77 height 63
select select
click at [488, 311] on input "quantity" at bounding box center [501, 307] width 71 height 26
type input "7"
select select
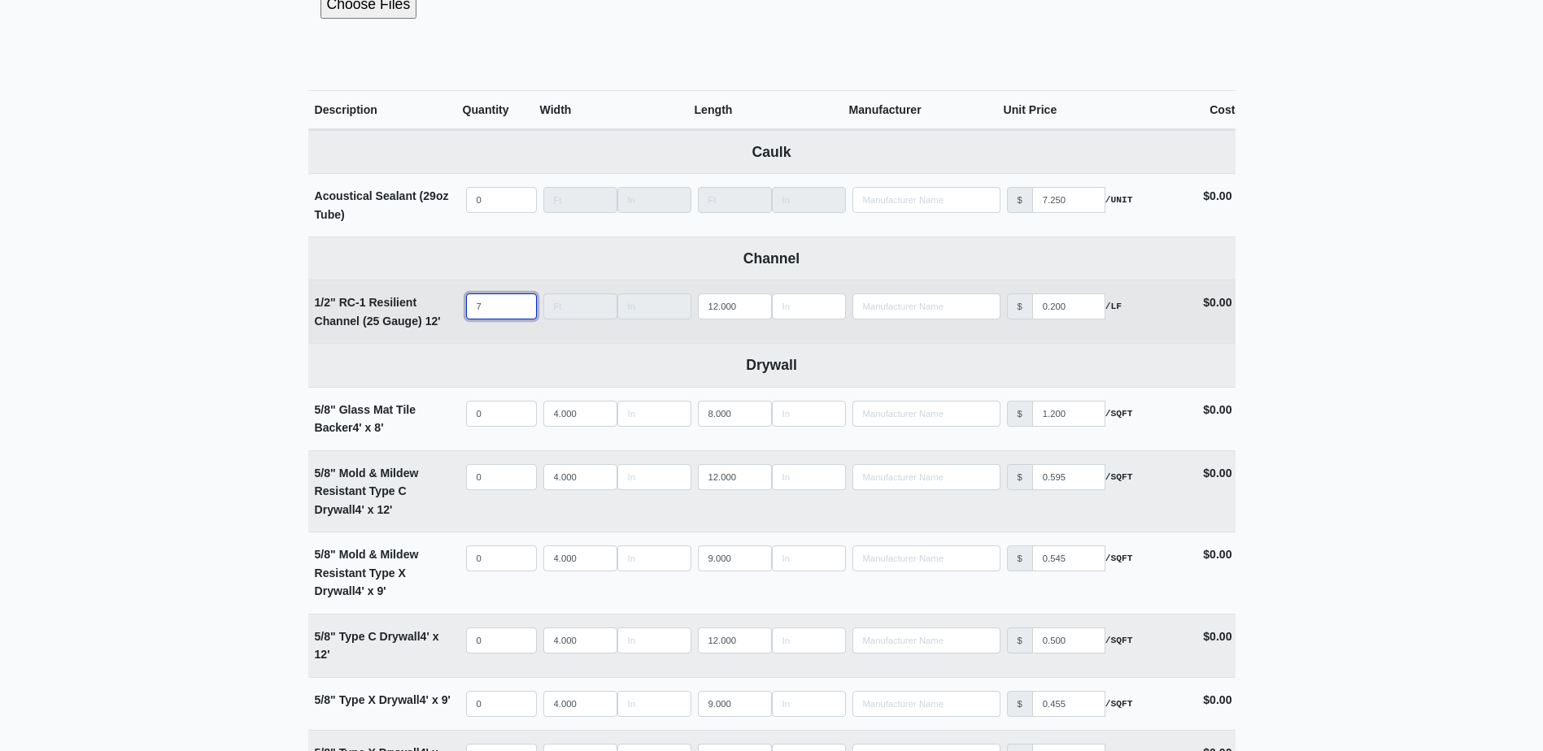
type input "70"
select select
type input "706"
select select
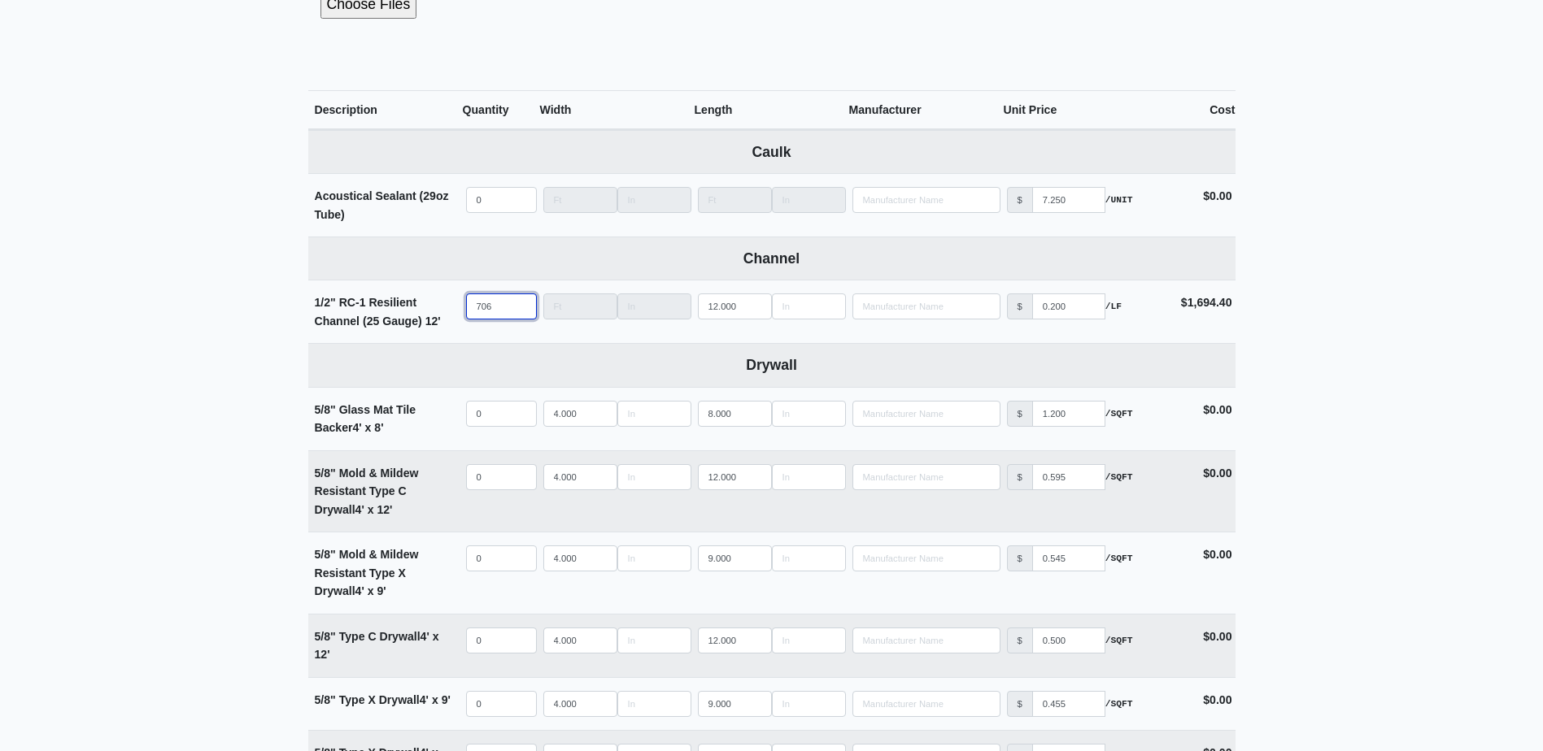
type input "706"
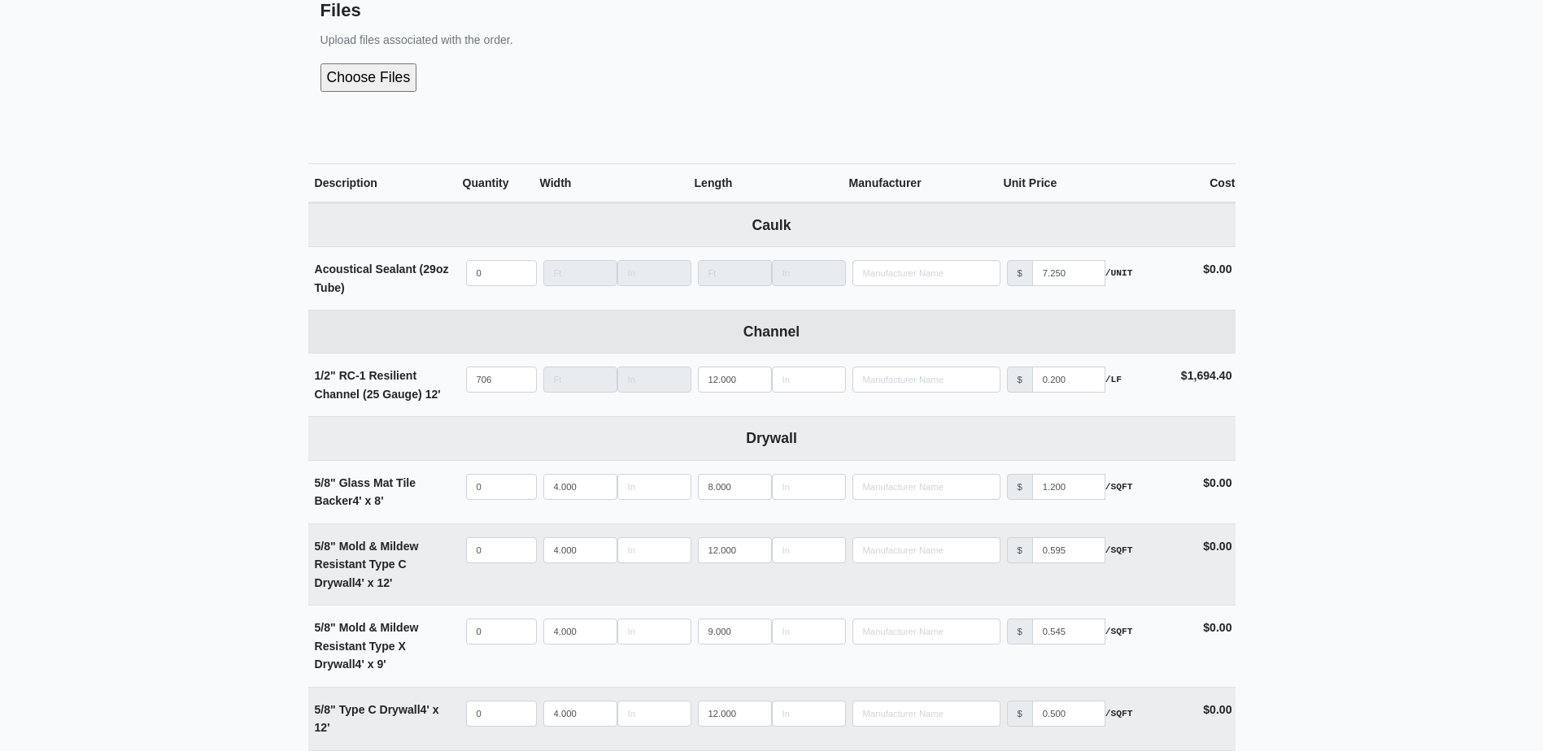
scroll to position [488, 0]
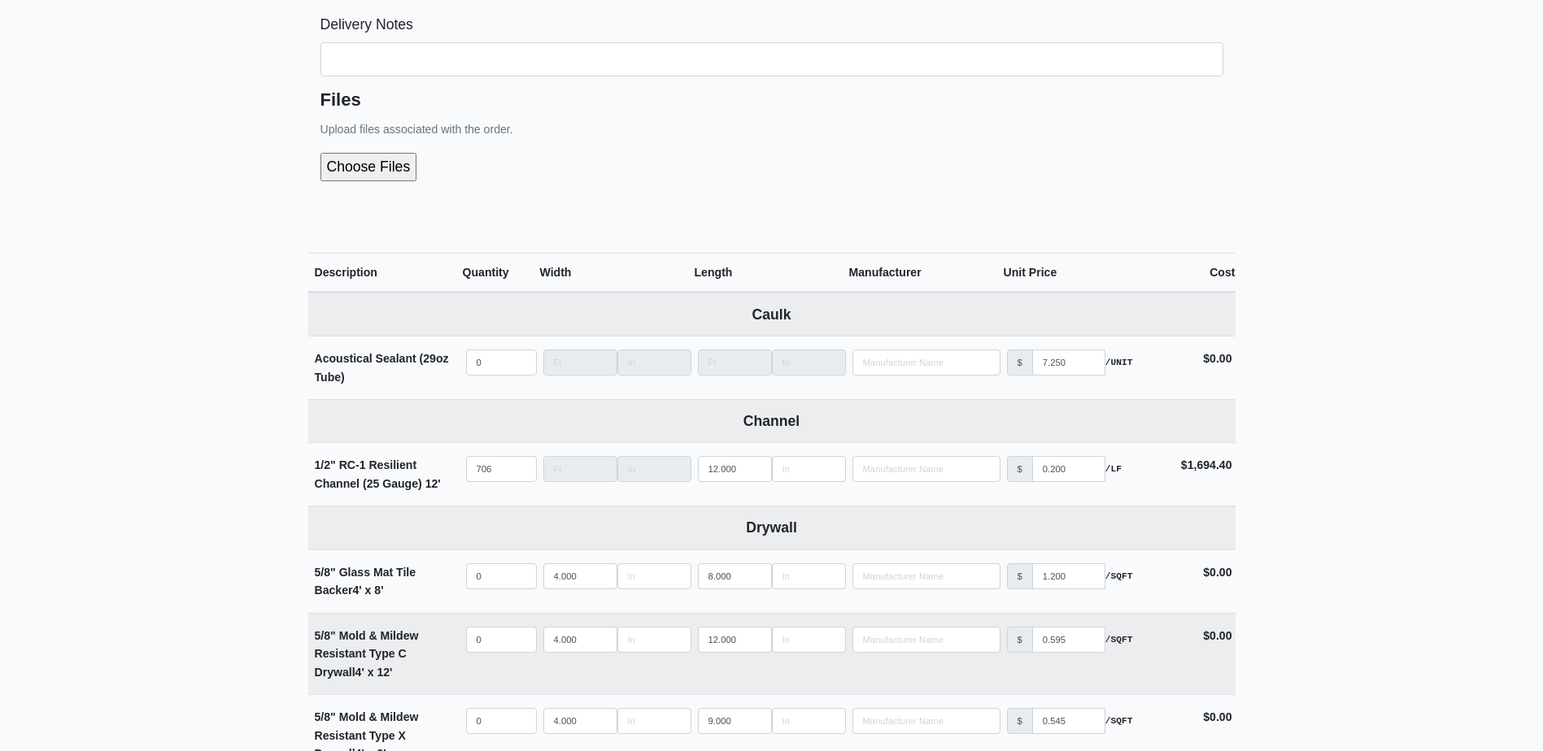
click at [392, 168] on input "file" at bounding box center [455, 167] width 271 height 28
type input "C:\fakepath\Building 1000 POD B Level 3.pdf"
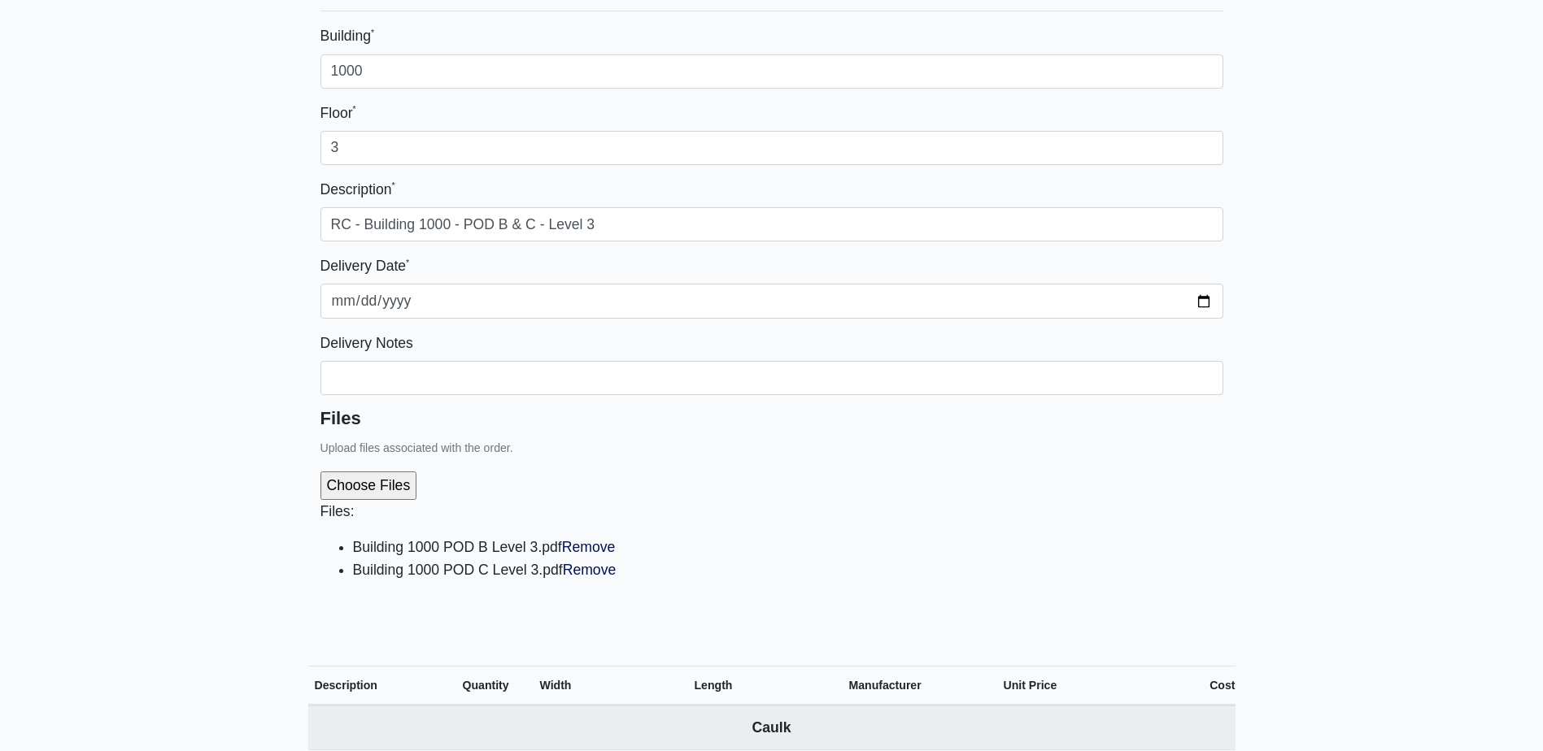
scroll to position [163, 0]
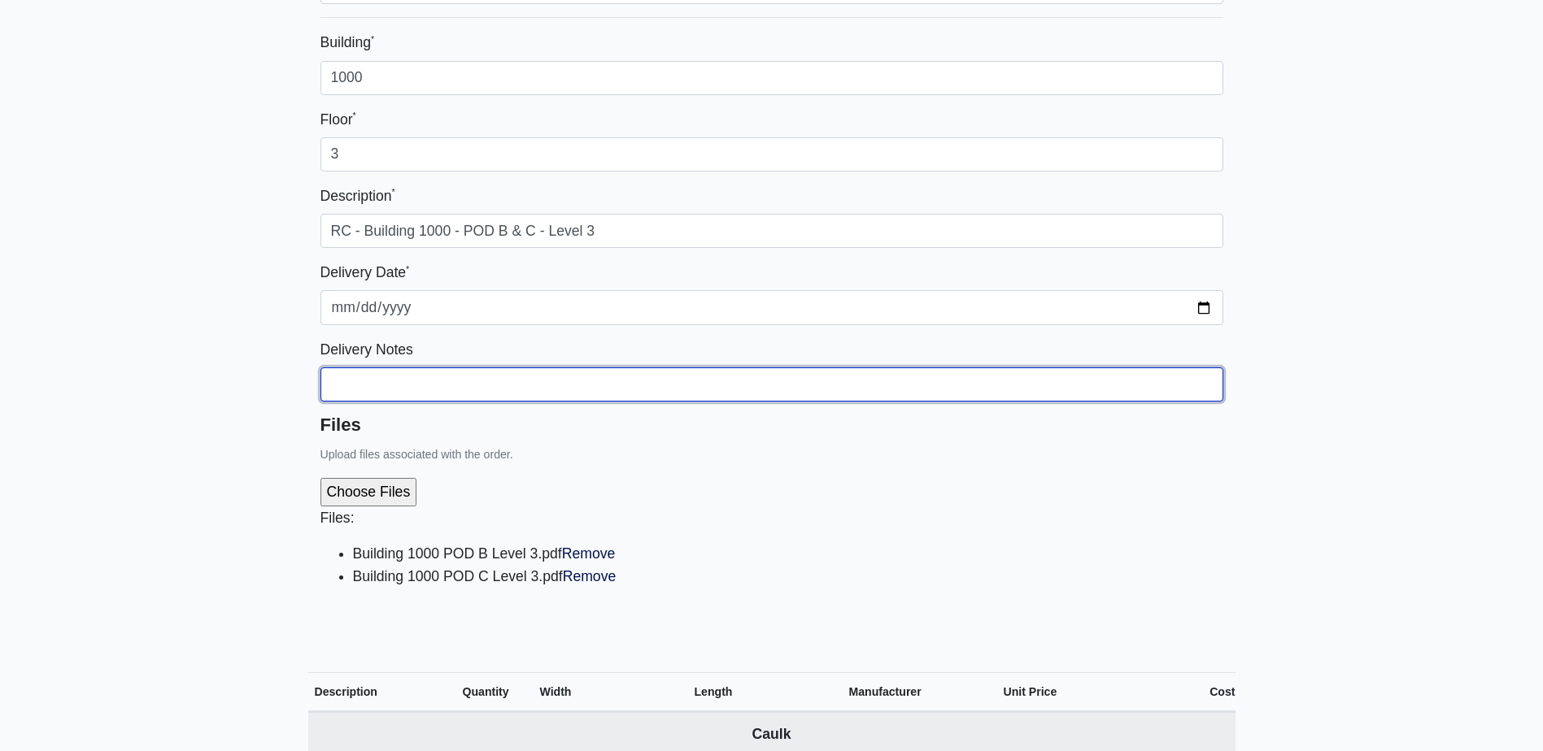
click at [359, 95] on input "Building *" at bounding box center [771, 78] width 903 height 34
type input "Breakdowns attached on how to stock RC"
select select
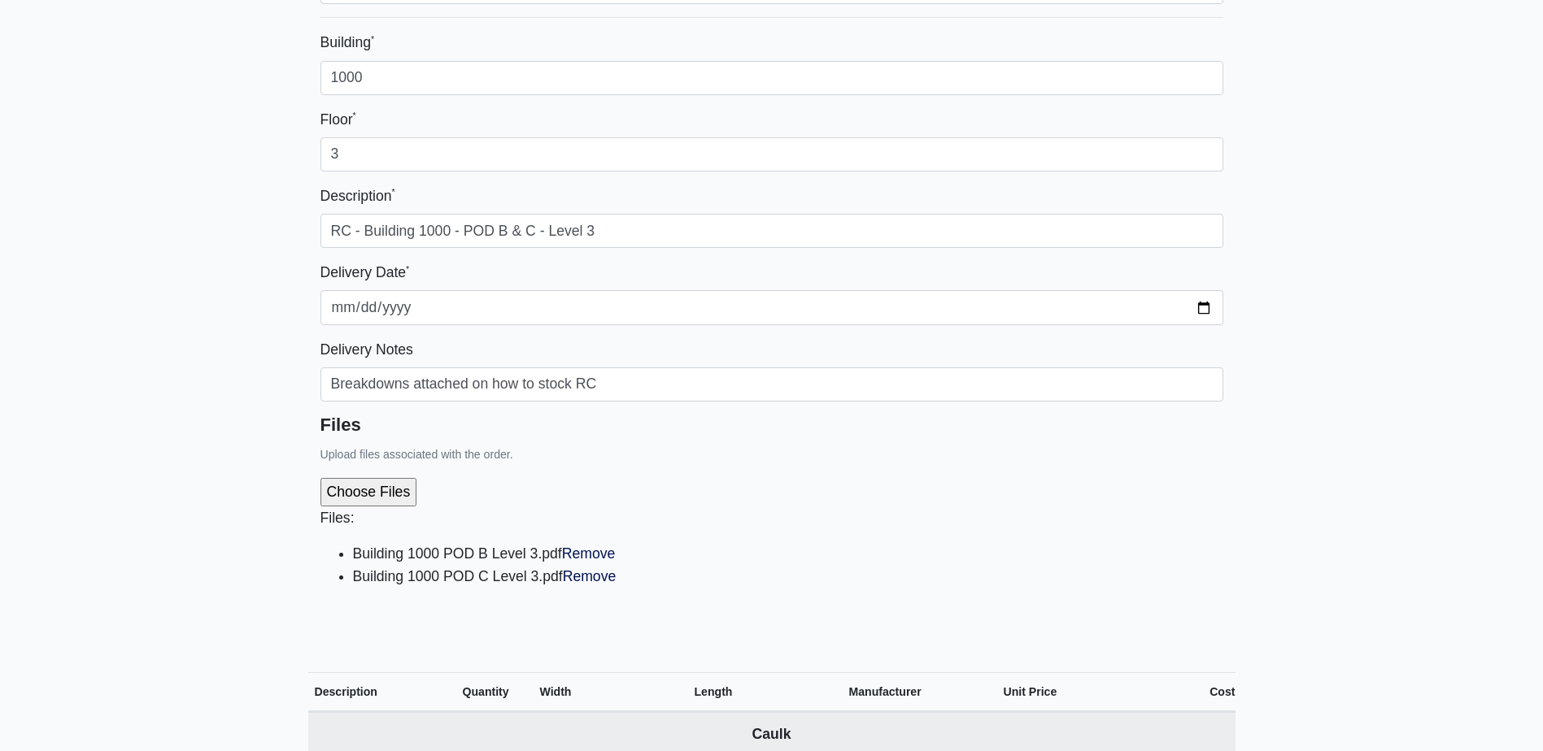
click at [747, 482] on div "Files: Building 1000 POD B Level 3.pdf Remove Building 1000 POD C Level 3.pdf R…" at bounding box center [771, 539] width 903 height 149
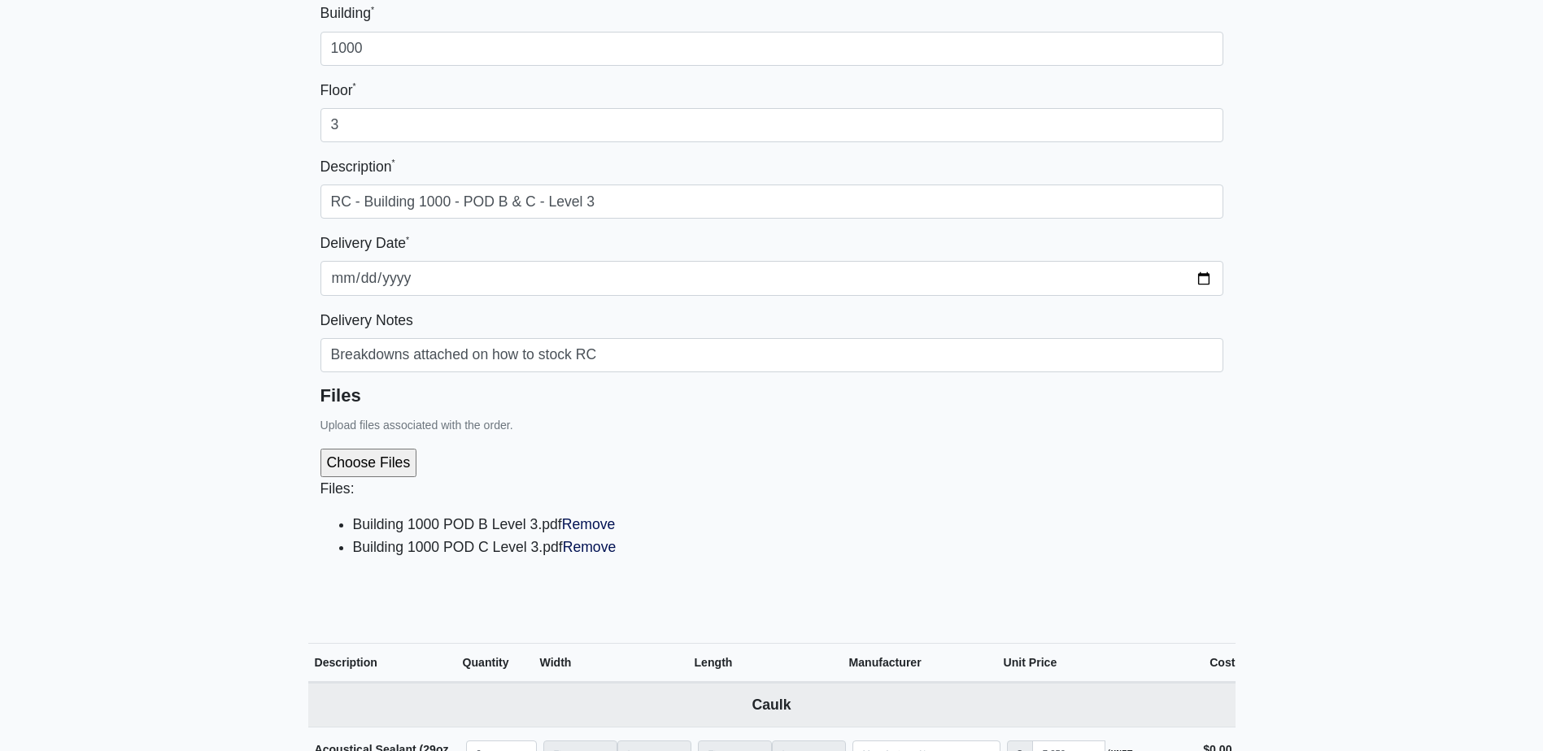
scroll to position [187, 0]
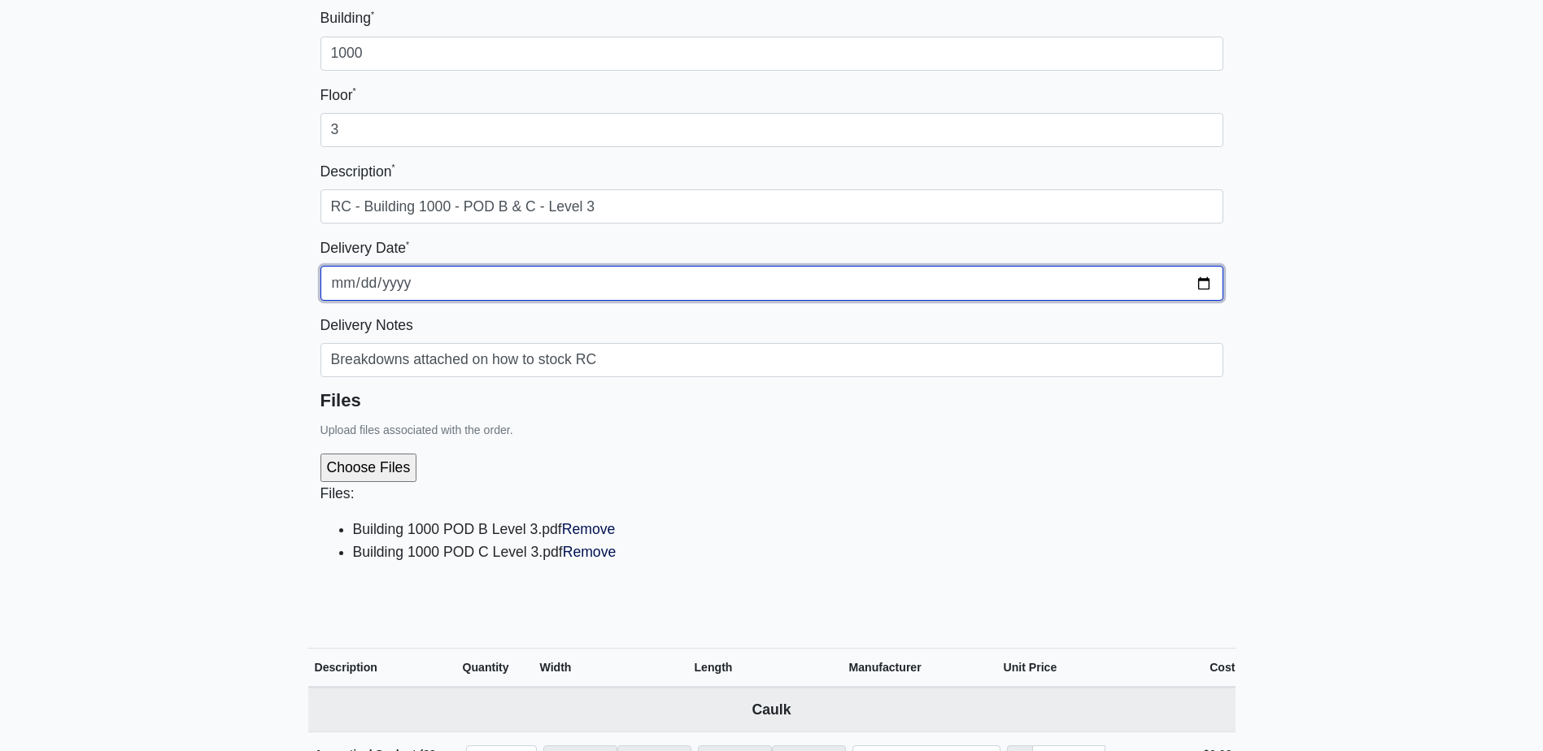
drag, startPoint x: 1200, startPoint y: 279, endPoint x: 932, endPoint y: 297, distance: 268.2
click at [1200, 279] on input "[DATE]" at bounding box center [771, 283] width 903 height 34
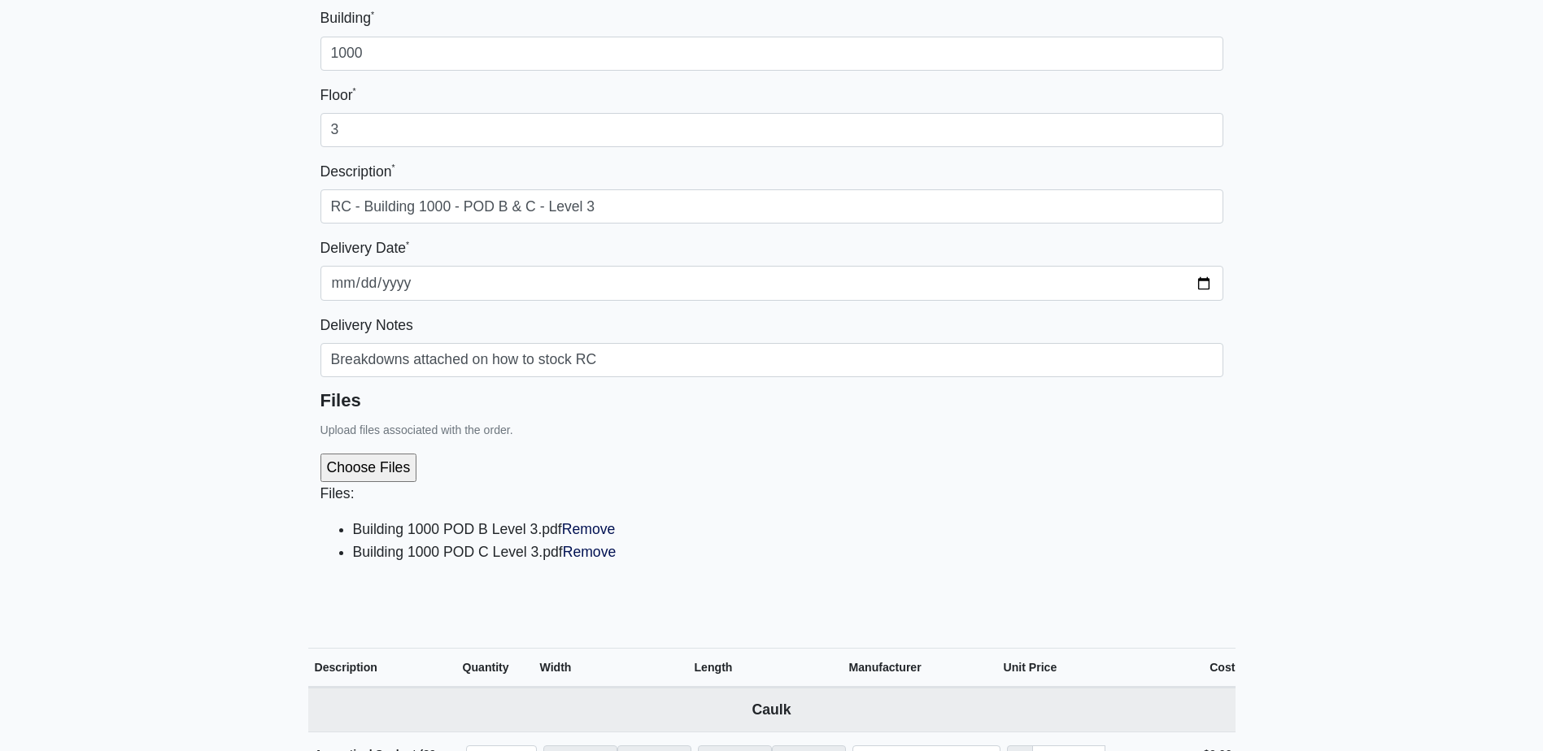
click at [1178, 530] on li "Building 1000 POD B Level 3.pdf Remove" at bounding box center [788, 529] width 870 height 23
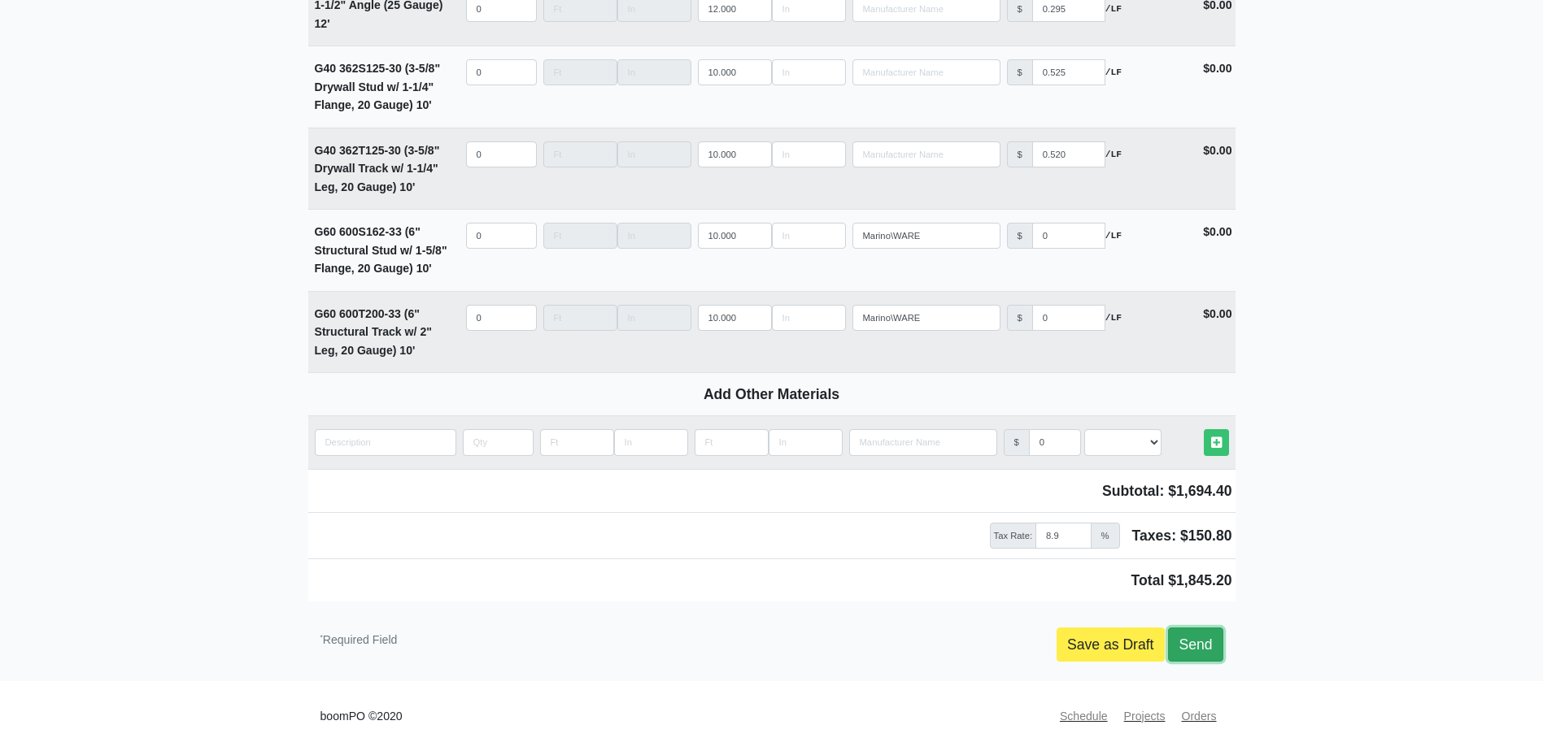
click at [1189, 630] on link "Send" at bounding box center [1195, 645] width 54 height 34
type input "[DATE]"
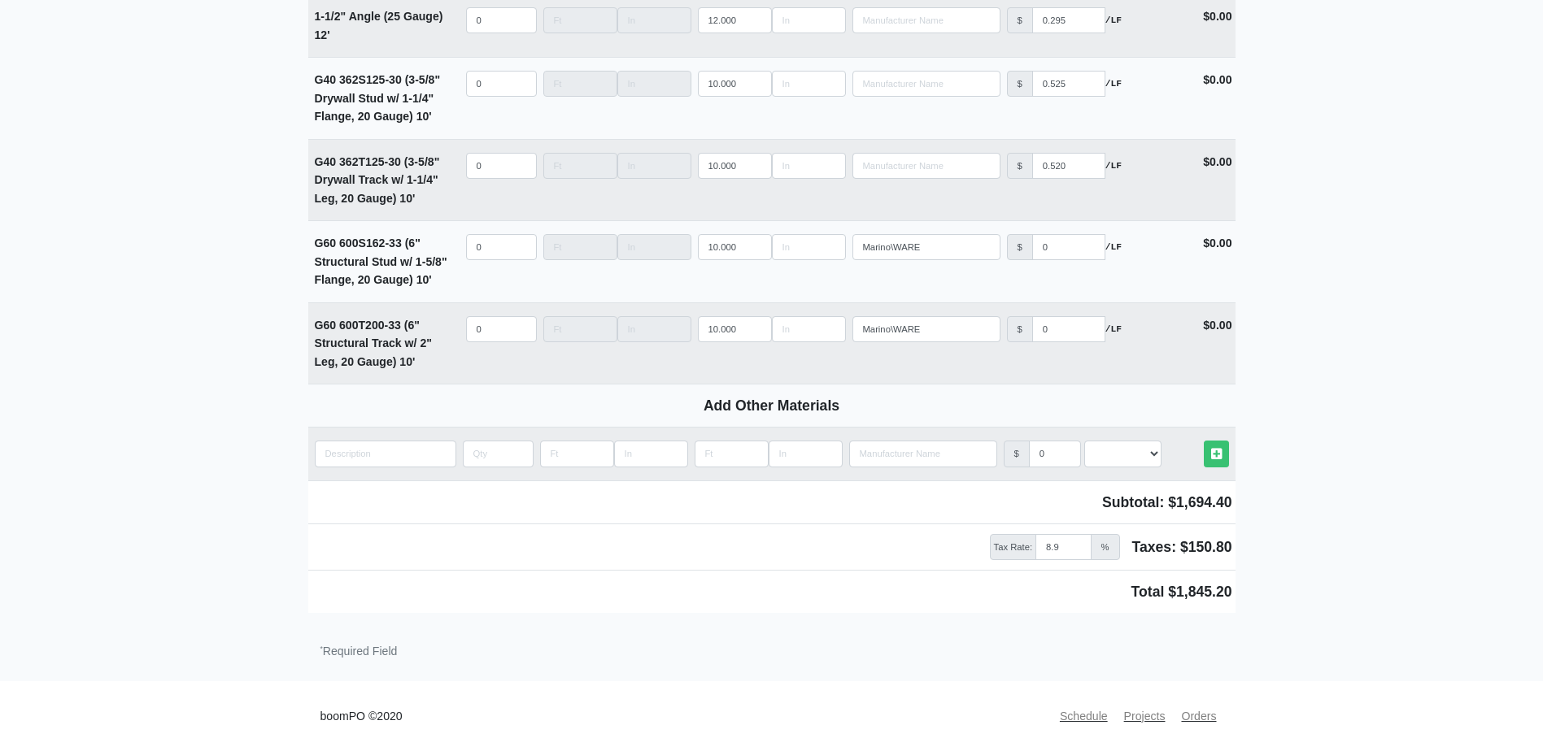
scroll to position [2371, 0]
